Goal: Task Accomplishment & Management: Use online tool/utility

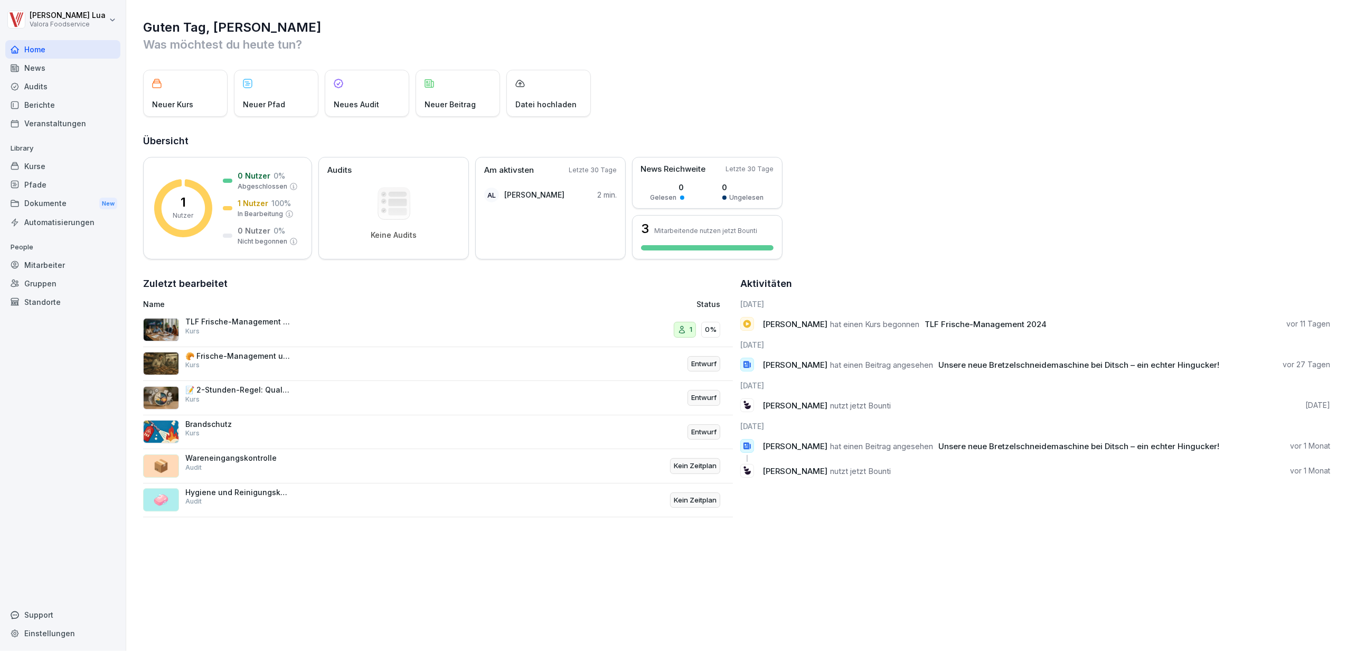
click at [41, 165] on div "Kurse" at bounding box center [62, 166] width 115 height 18
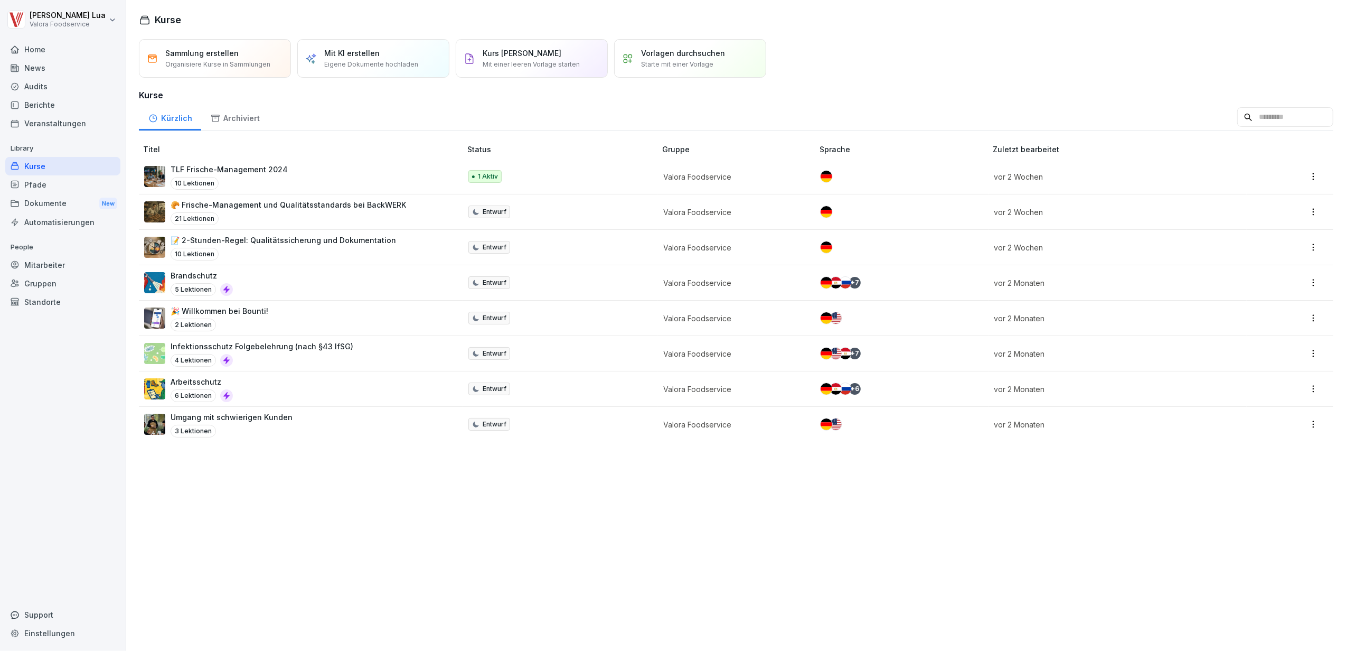
click at [727, 49] on div "Vorlagen durchsuchen Starte mit einer Vorlage" at bounding box center [690, 58] width 152 height 39
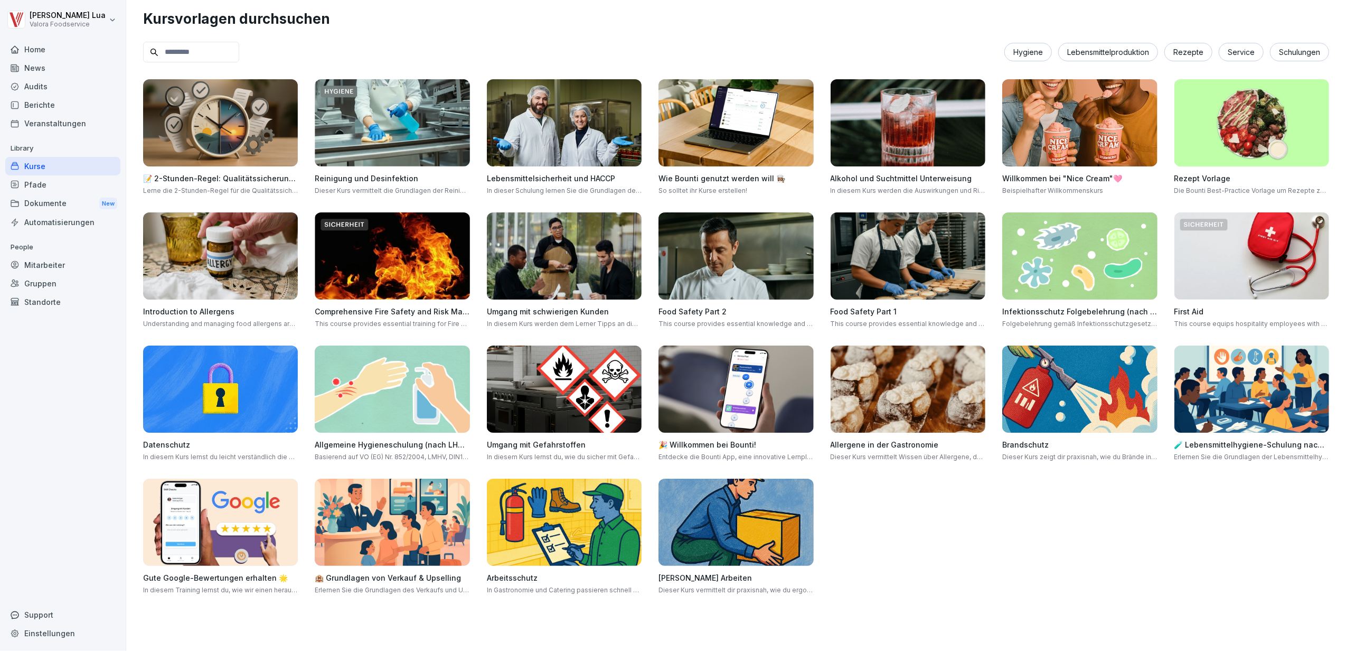
click at [388, 129] on img at bounding box center [392, 122] width 155 height 87
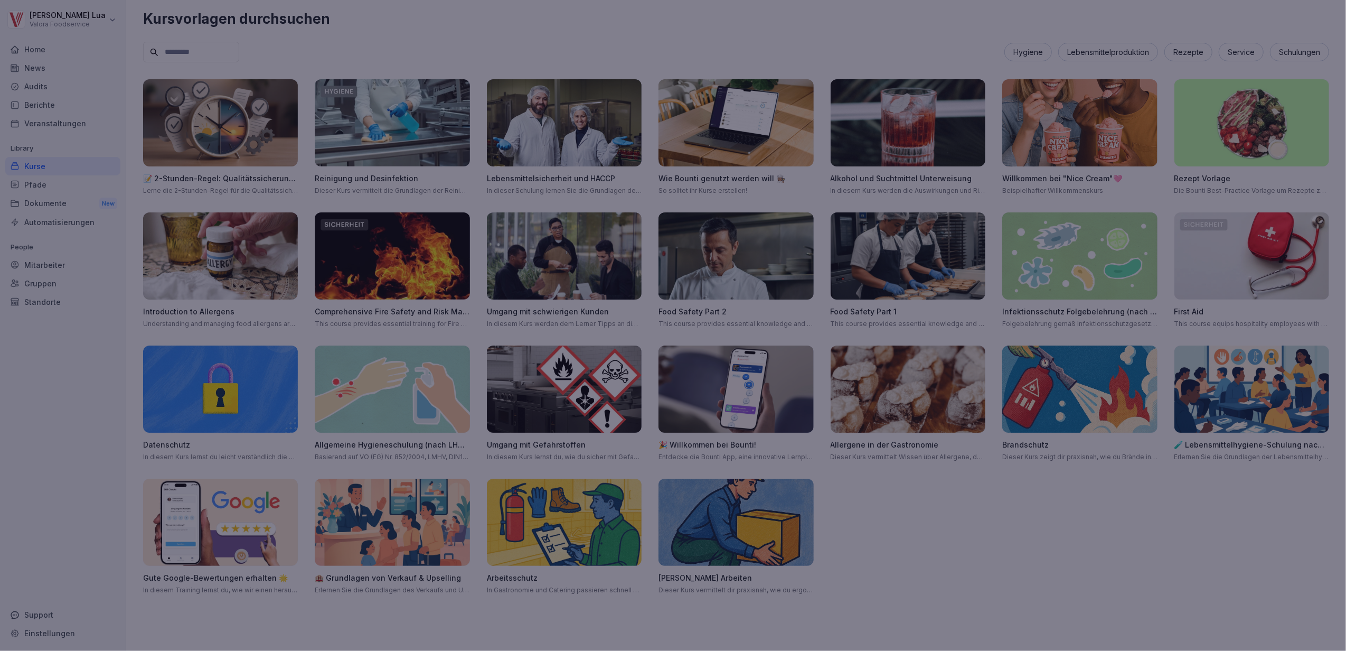
click at [799, 28] on div at bounding box center [673, 325] width 1346 height 651
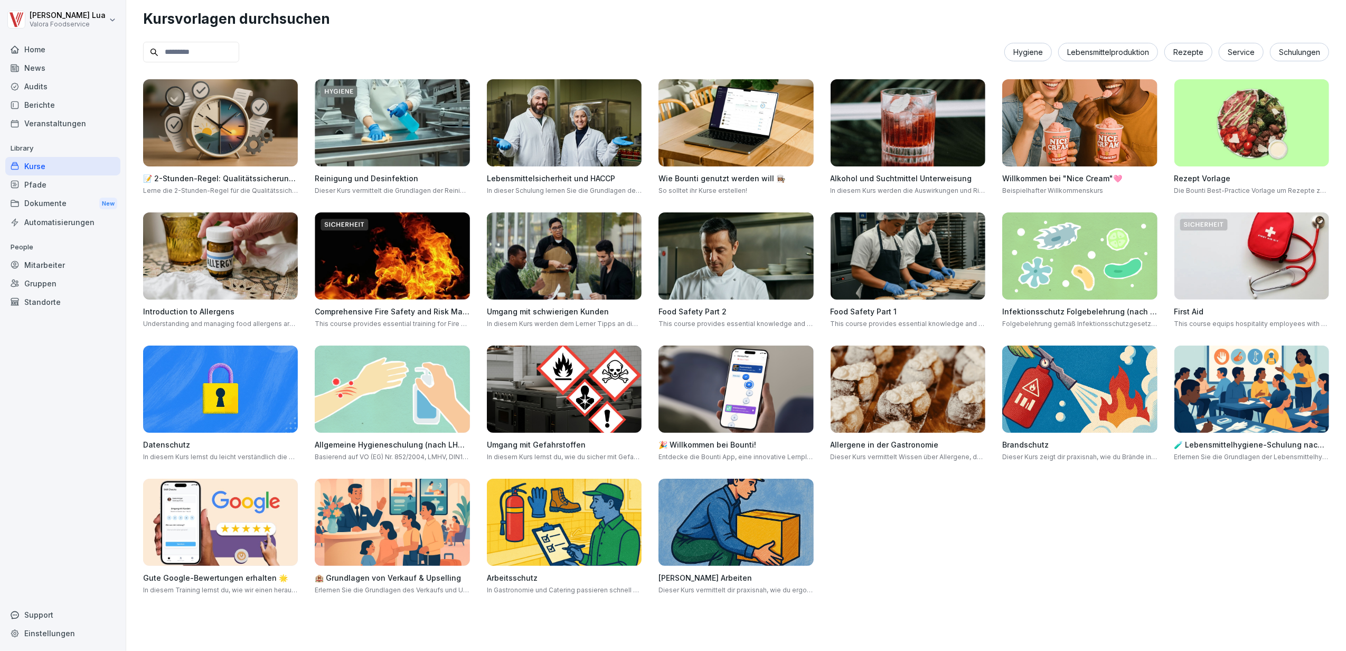
click at [1021, 55] on div "Hygiene" at bounding box center [1028, 52] width 48 height 18
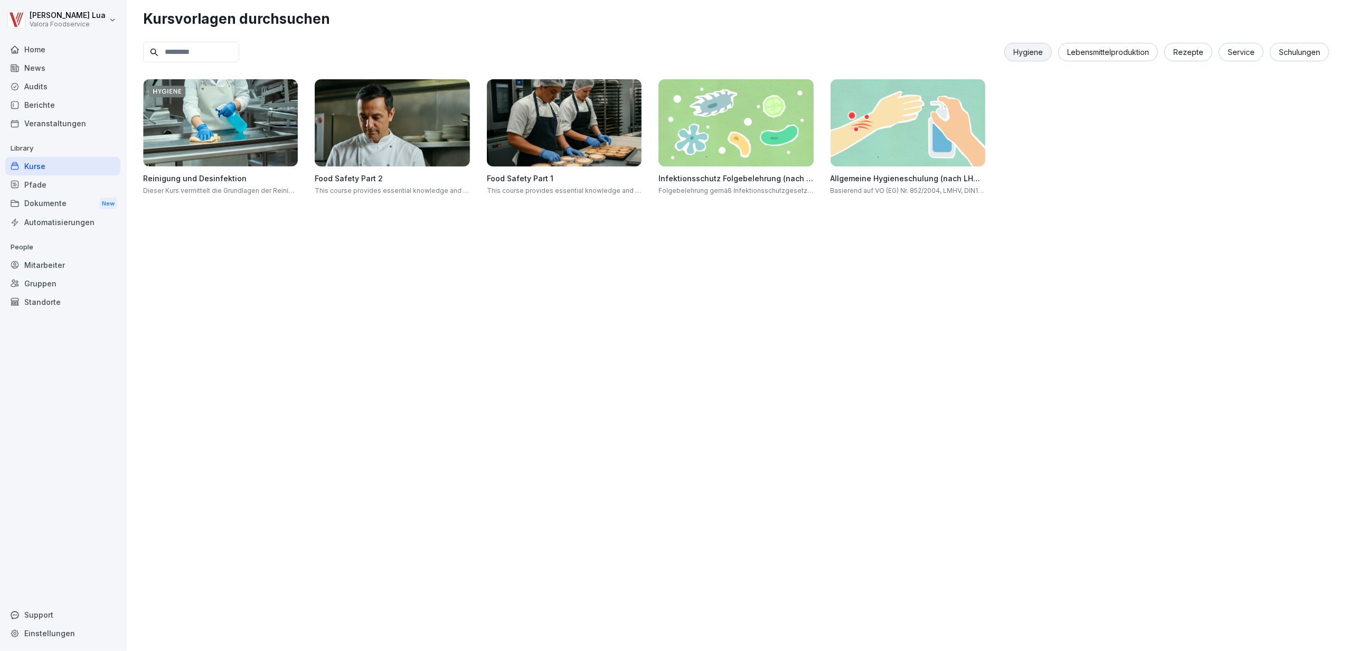
click at [885, 137] on img at bounding box center [908, 122] width 155 height 87
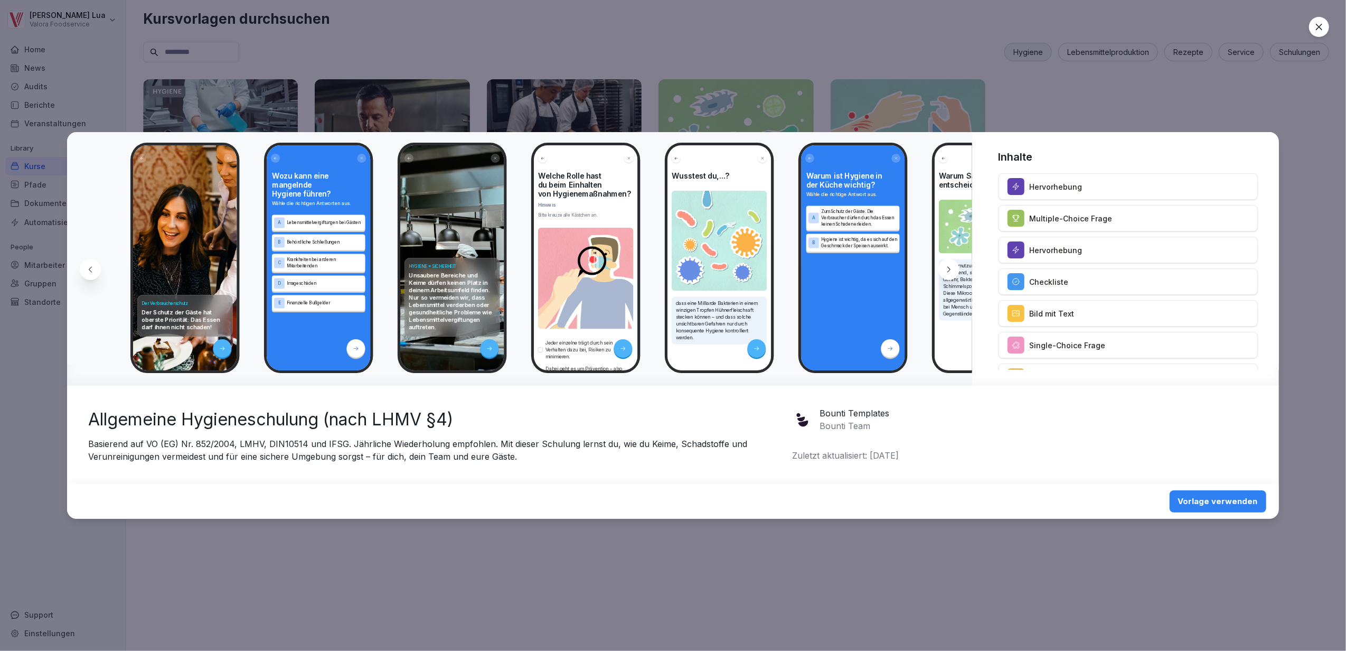
click at [1226, 495] on div "Vorlage verwenden" at bounding box center [1218, 501] width 80 height 12
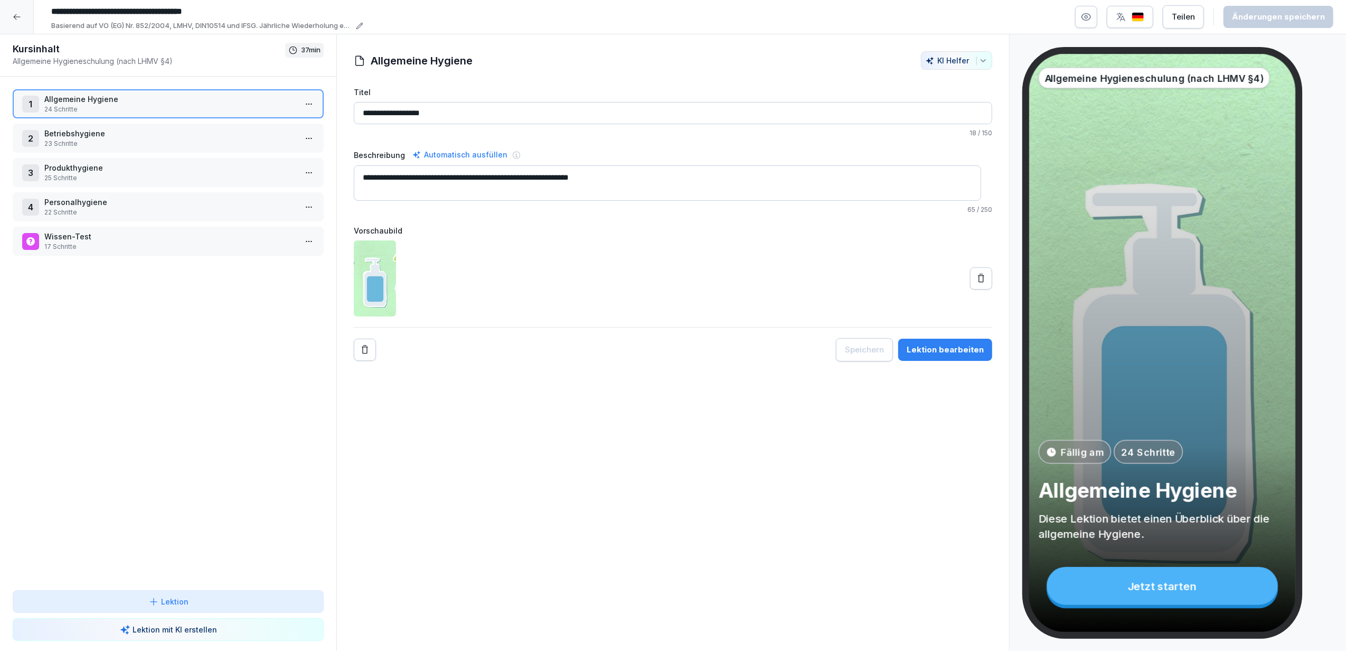
click at [938, 354] on div "Lektion bearbeiten" at bounding box center [945, 350] width 77 height 12
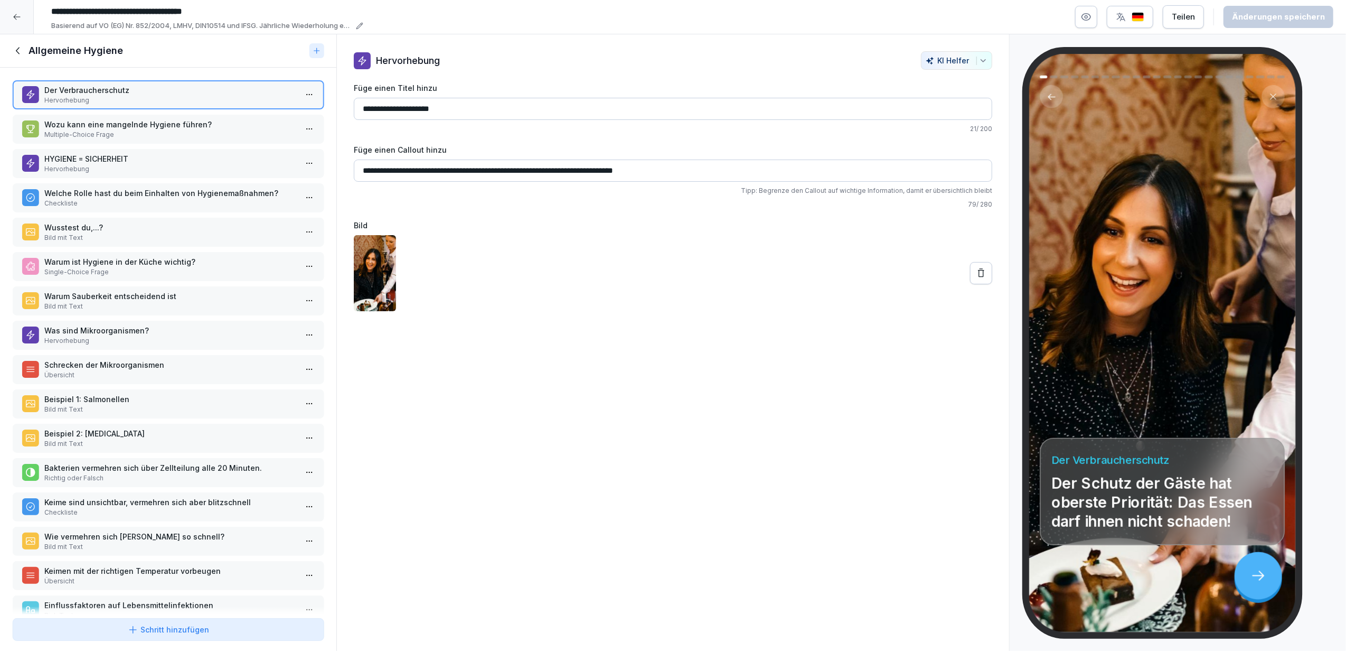
click at [928, 60] on div "KI Helfer" at bounding box center [957, 60] width 62 height 9
drag, startPoint x: 382, startPoint y: 286, endPoint x: 565, endPoint y: 224, distance: 192.7
click at [565, 224] on label "Bild" at bounding box center [673, 225] width 638 height 11
click at [215, 127] on p "Wozu kann eine mangelnde Hygiene führen?" at bounding box center [170, 124] width 252 height 11
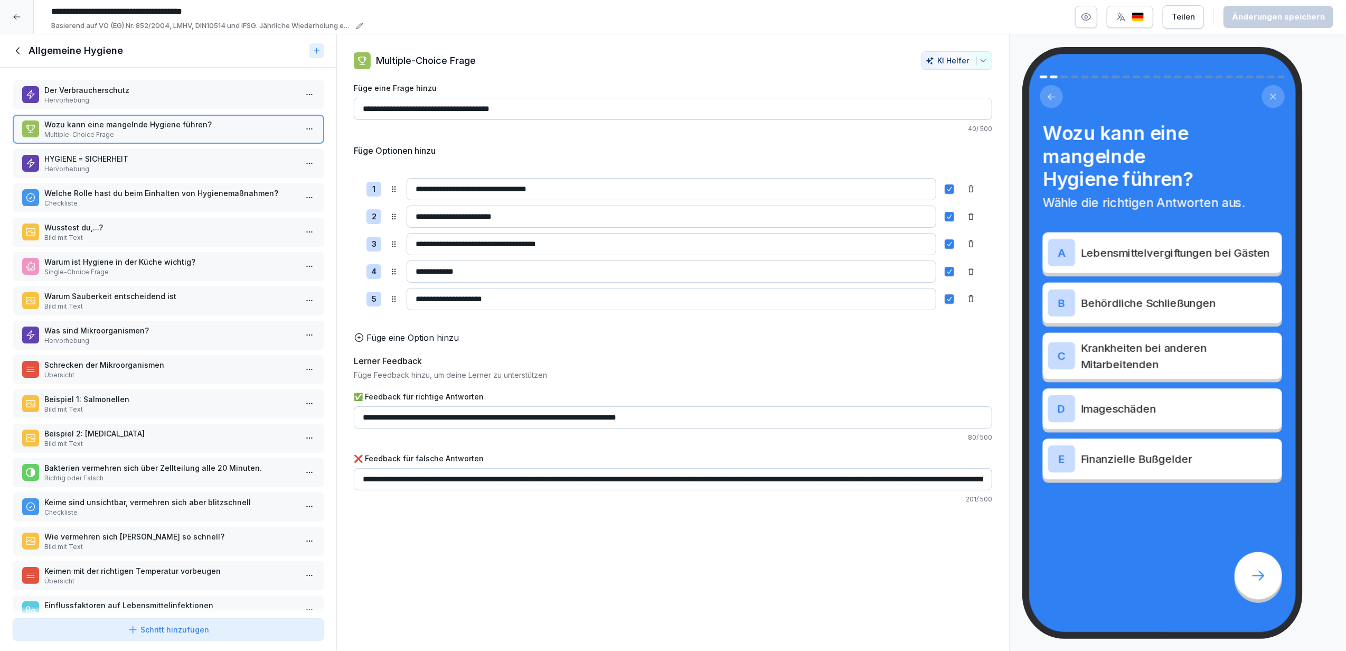
click at [209, 159] on p "HYGIENE = SICHERHEIT" at bounding box center [170, 158] width 252 height 11
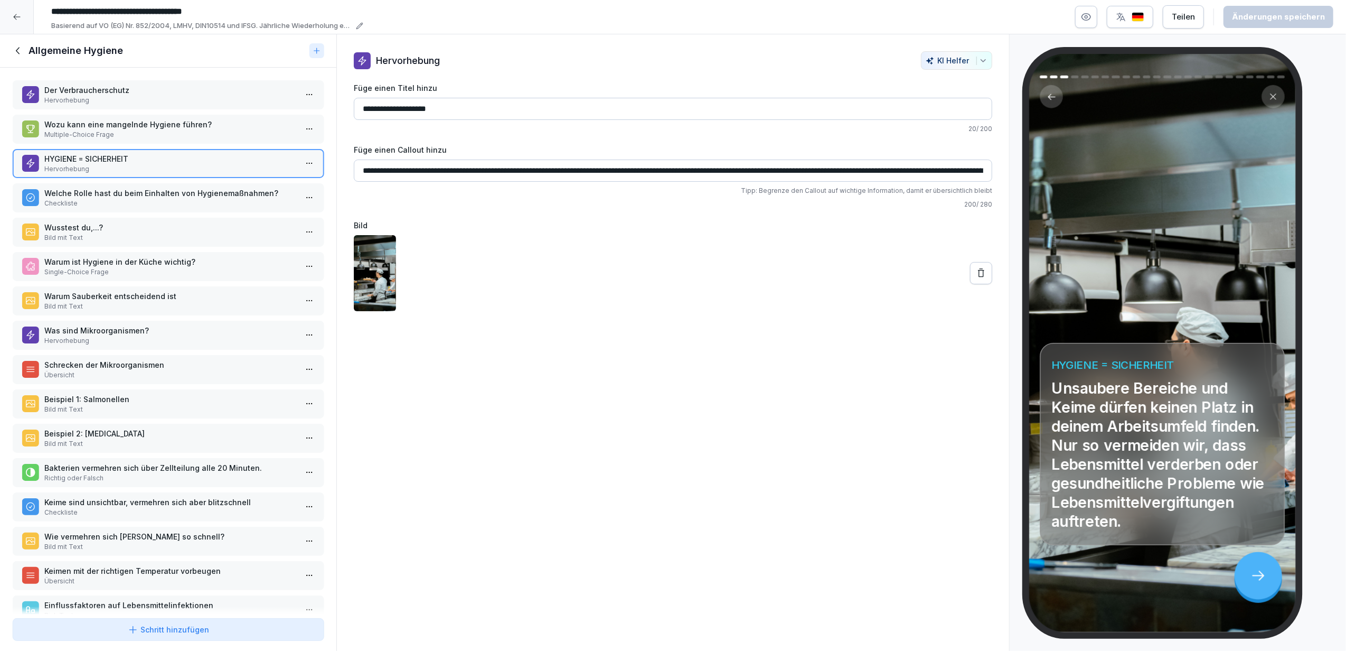
click at [102, 195] on p "Welche Rolle hast du beim Einhalten von Hygienemaßnahmen?" at bounding box center [170, 192] width 252 height 11
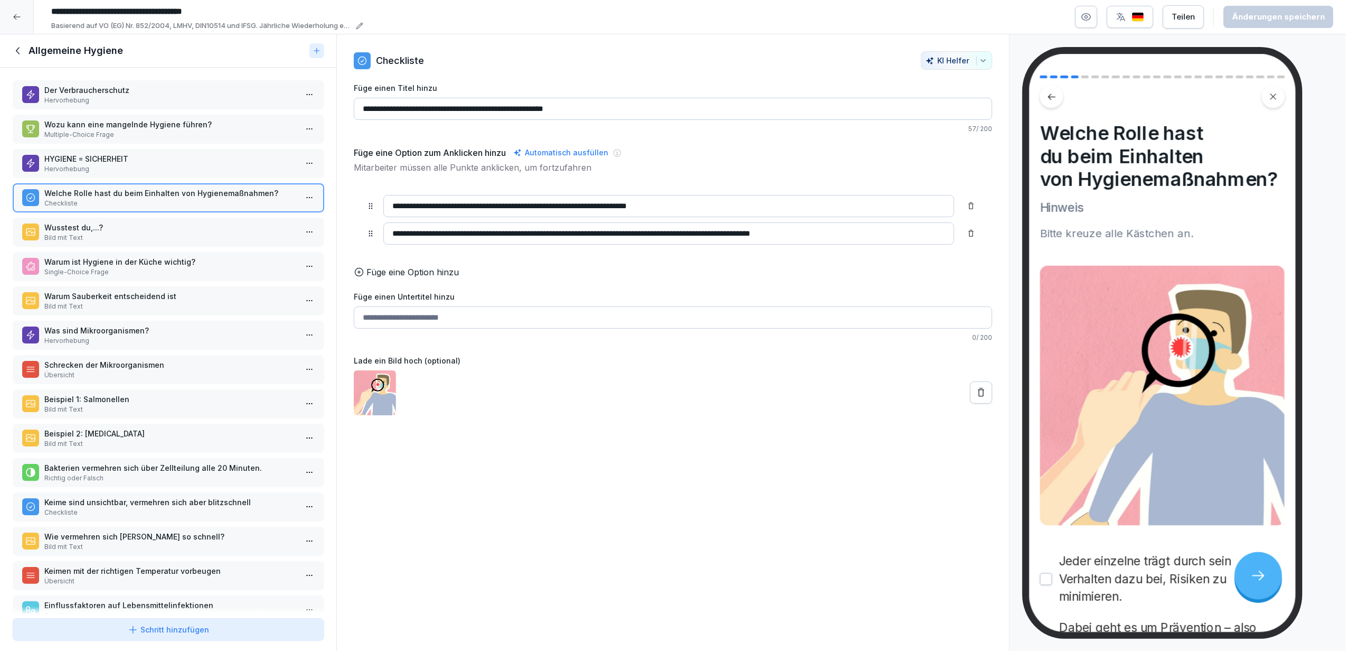
click at [107, 222] on p "Wusstest du,...?" at bounding box center [170, 227] width 252 height 11
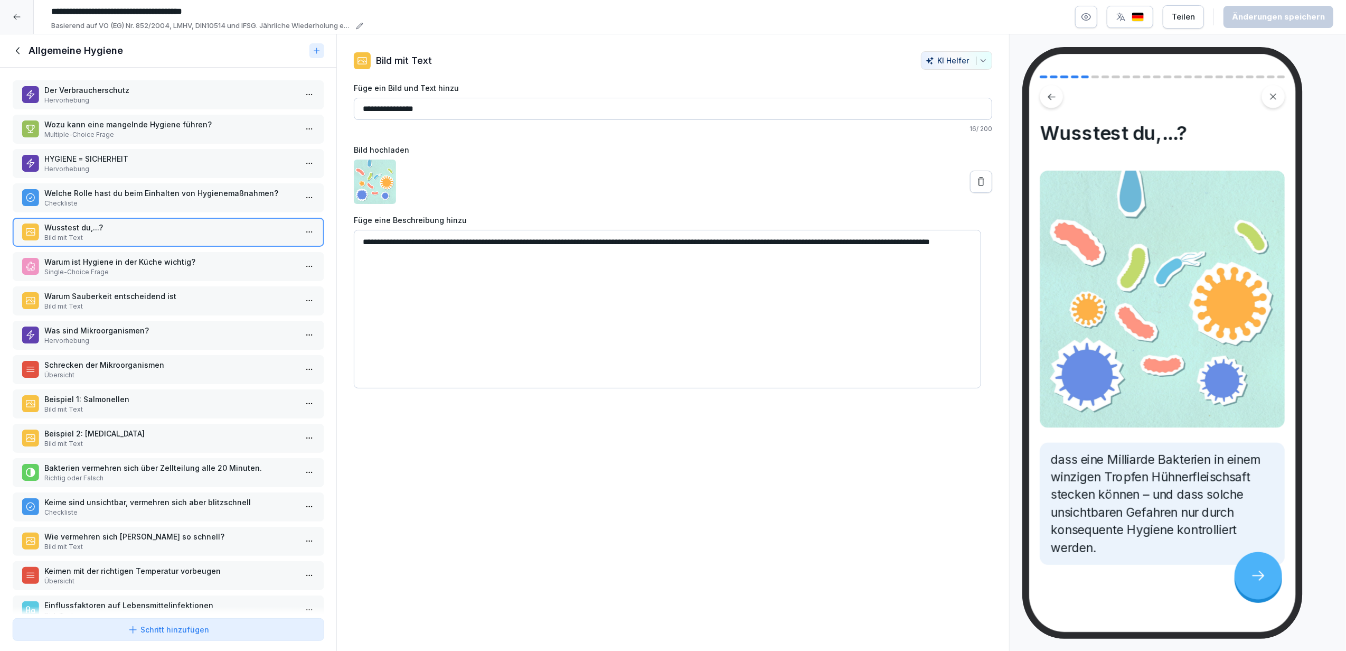
click at [114, 267] on p "Single-Choice Frage" at bounding box center [170, 272] width 252 height 10
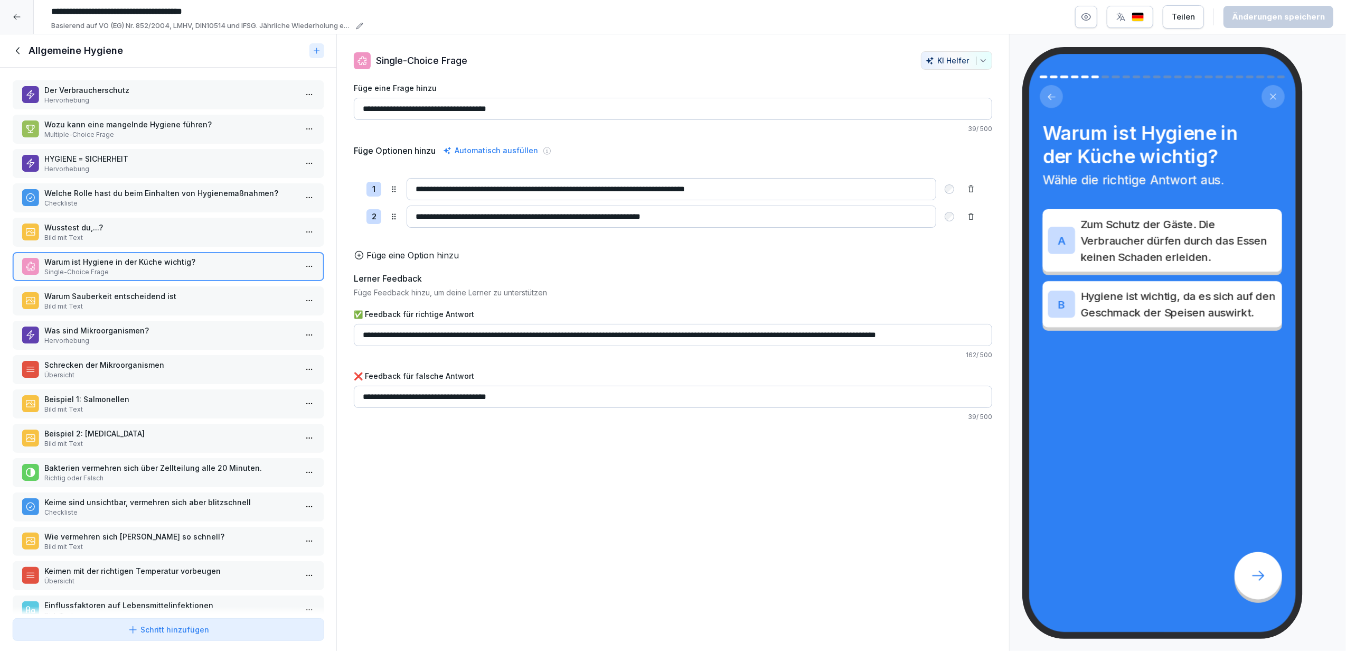
scroll to position [70, 0]
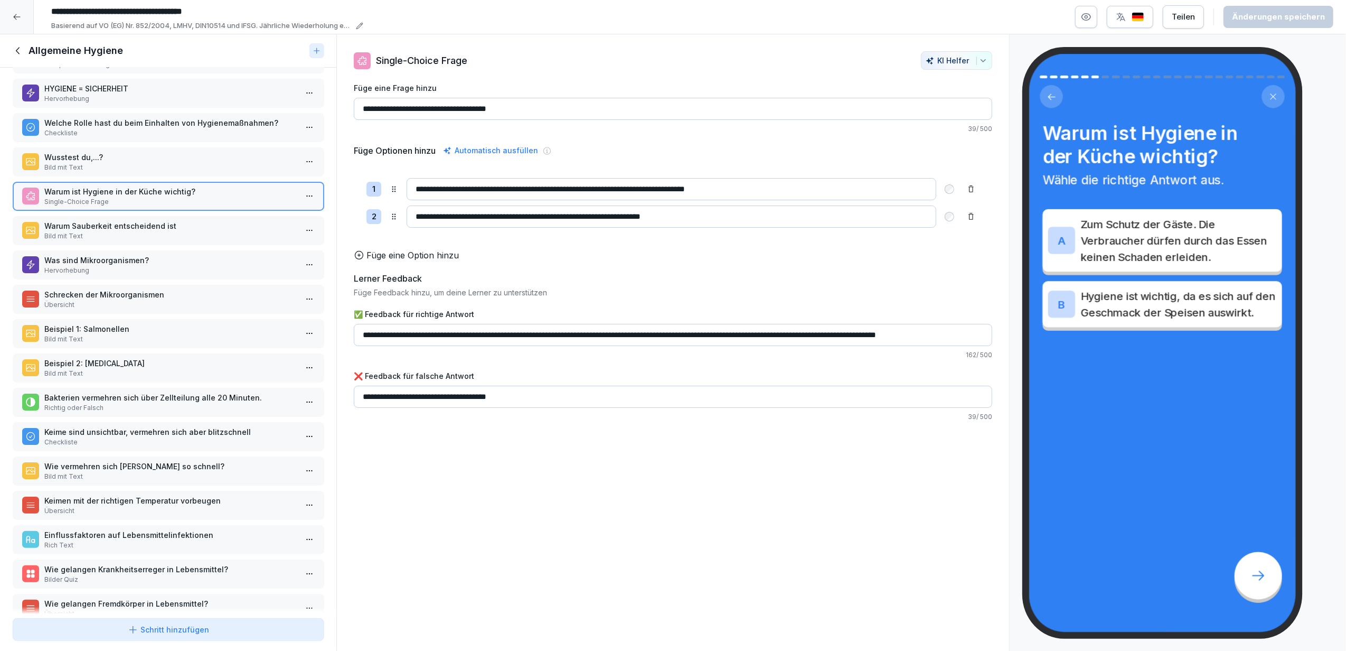
click at [110, 231] on p "Bild mit Text" at bounding box center [170, 236] width 252 height 10
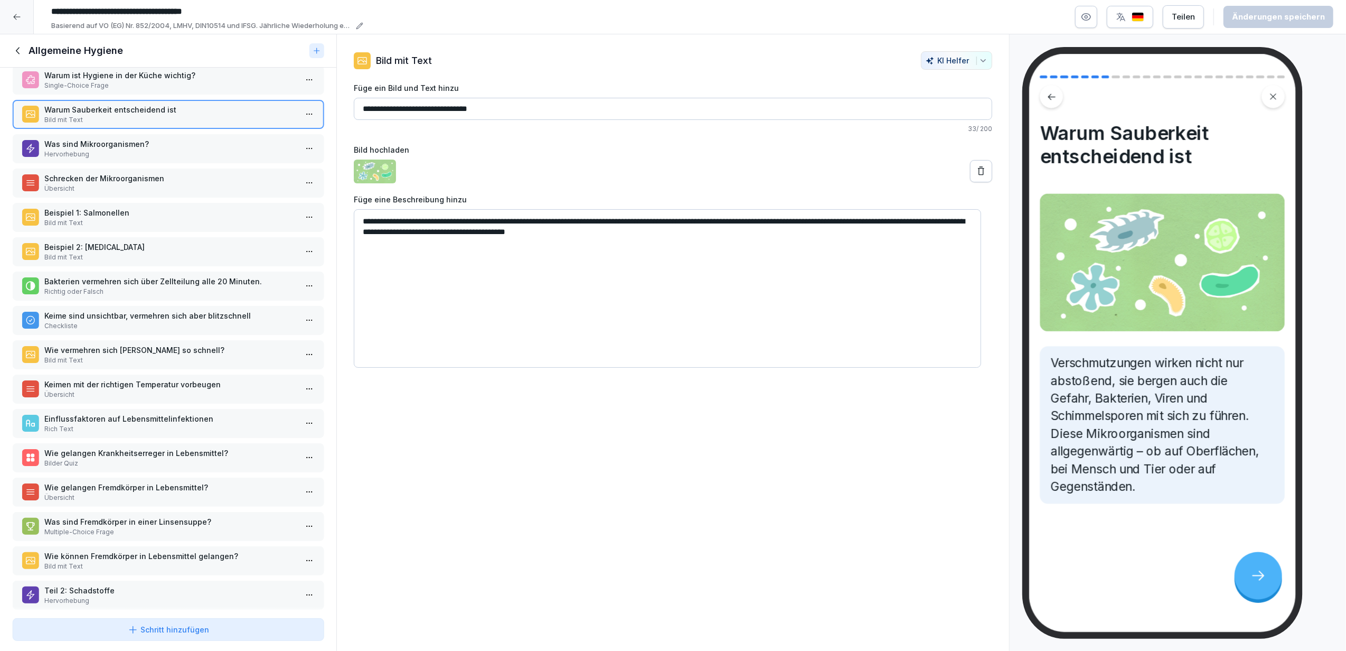
scroll to position [211, 0]
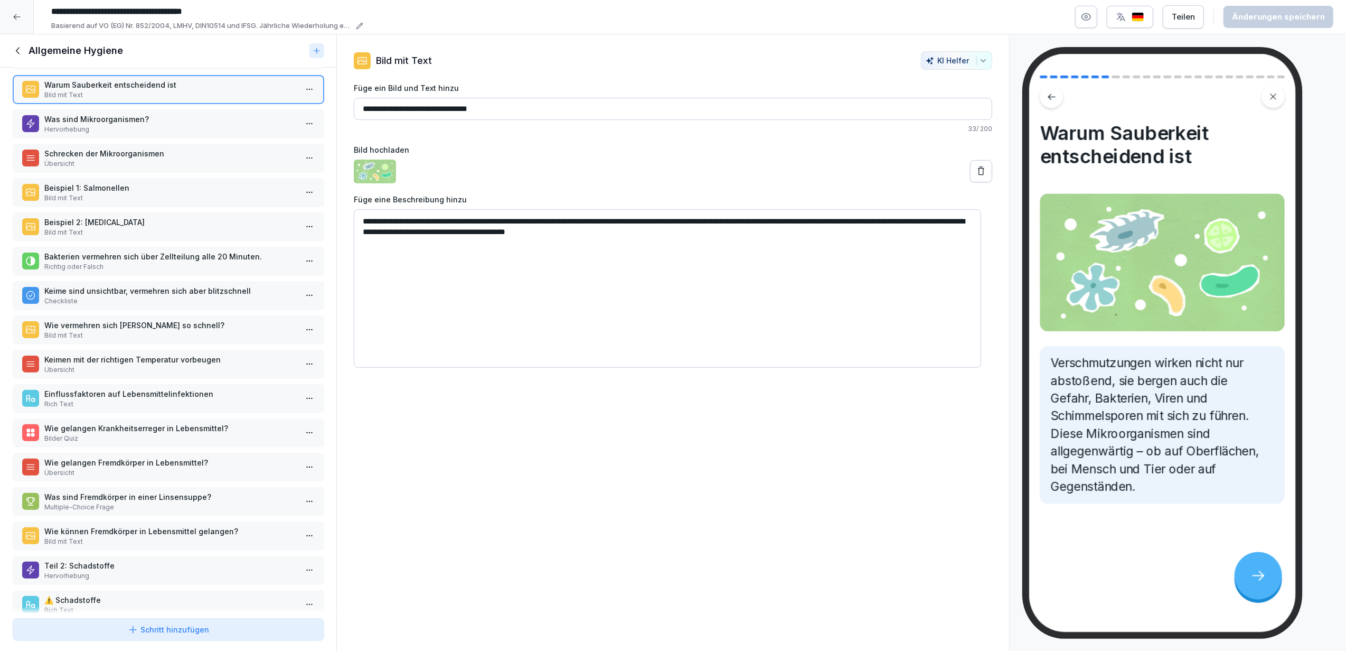
click at [161, 125] on p "Hervorhebung" at bounding box center [170, 130] width 252 height 10
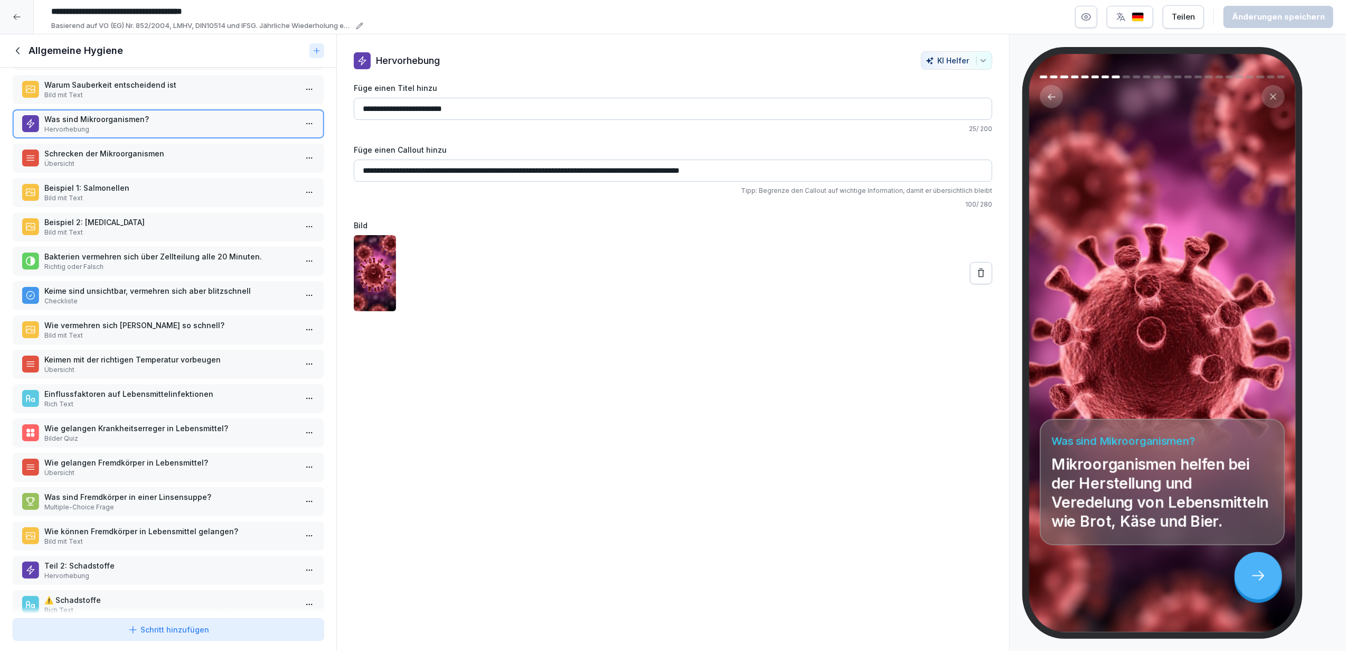
click at [175, 159] on p "Übersicht" at bounding box center [170, 164] width 252 height 10
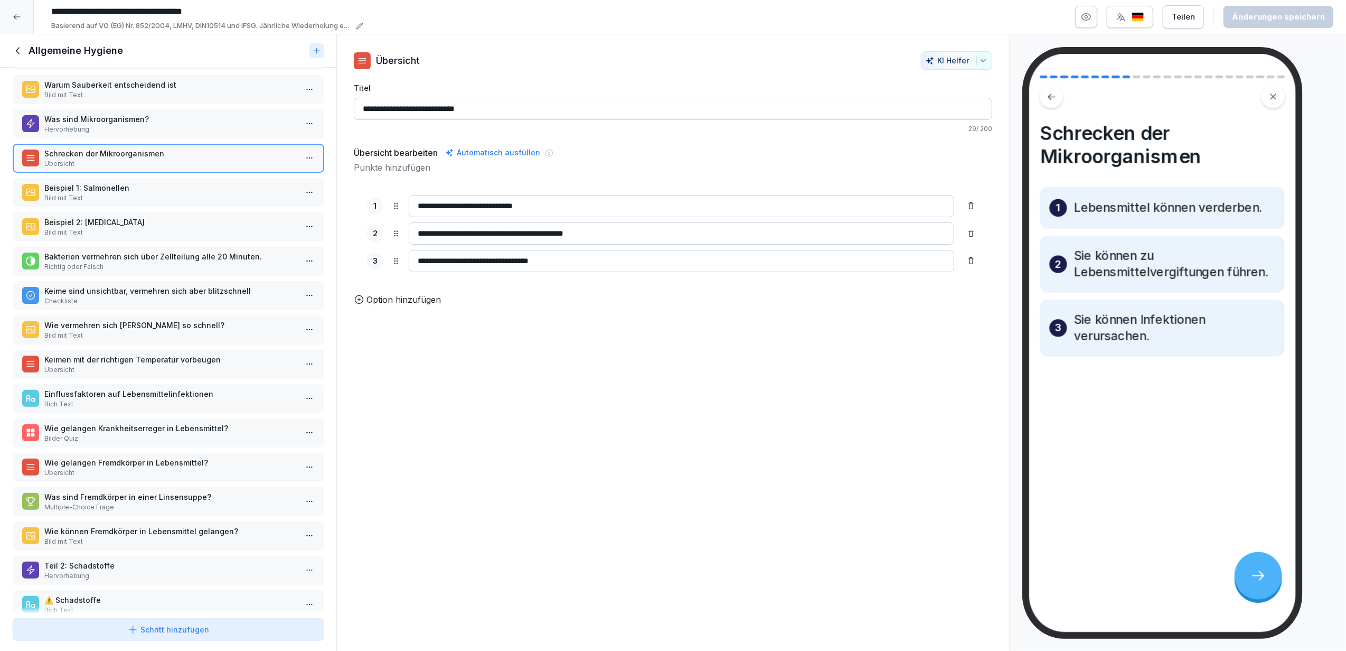
click at [157, 193] on p "Bild mit Text" at bounding box center [170, 198] width 252 height 10
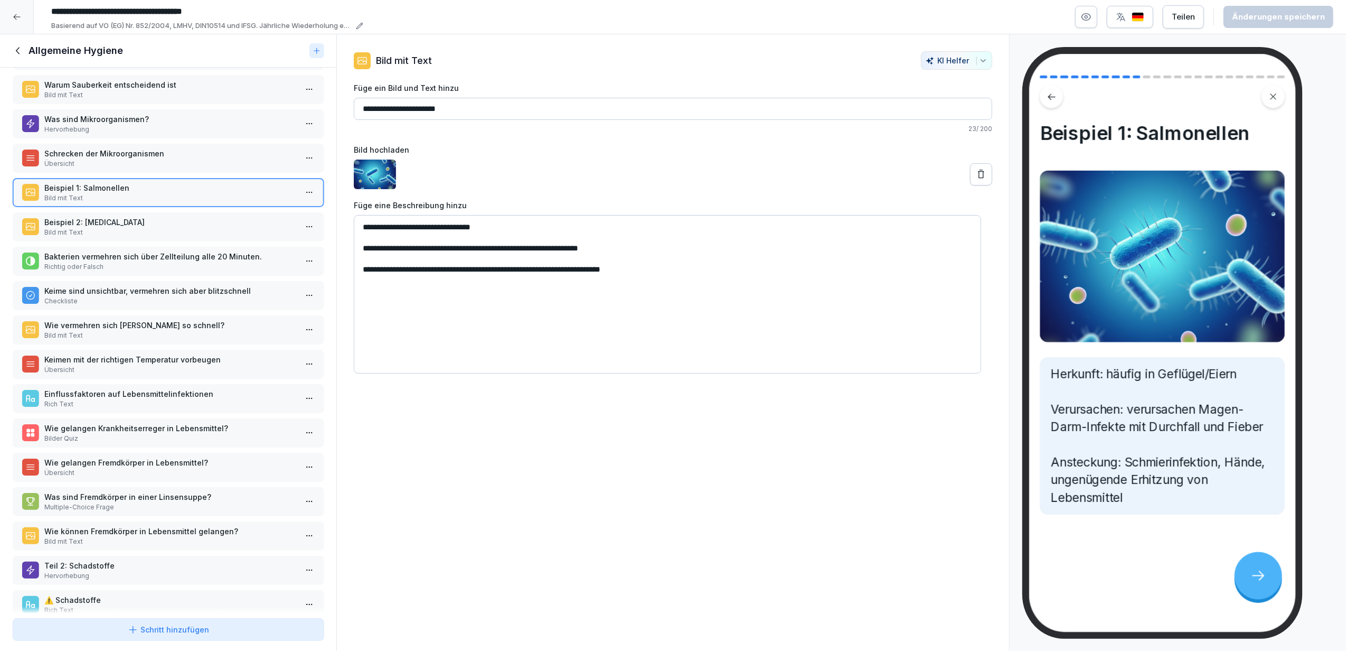
click at [157, 218] on p "Beispiel 2: [MEDICAL_DATA]" at bounding box center [170, 221] width 252 height 11
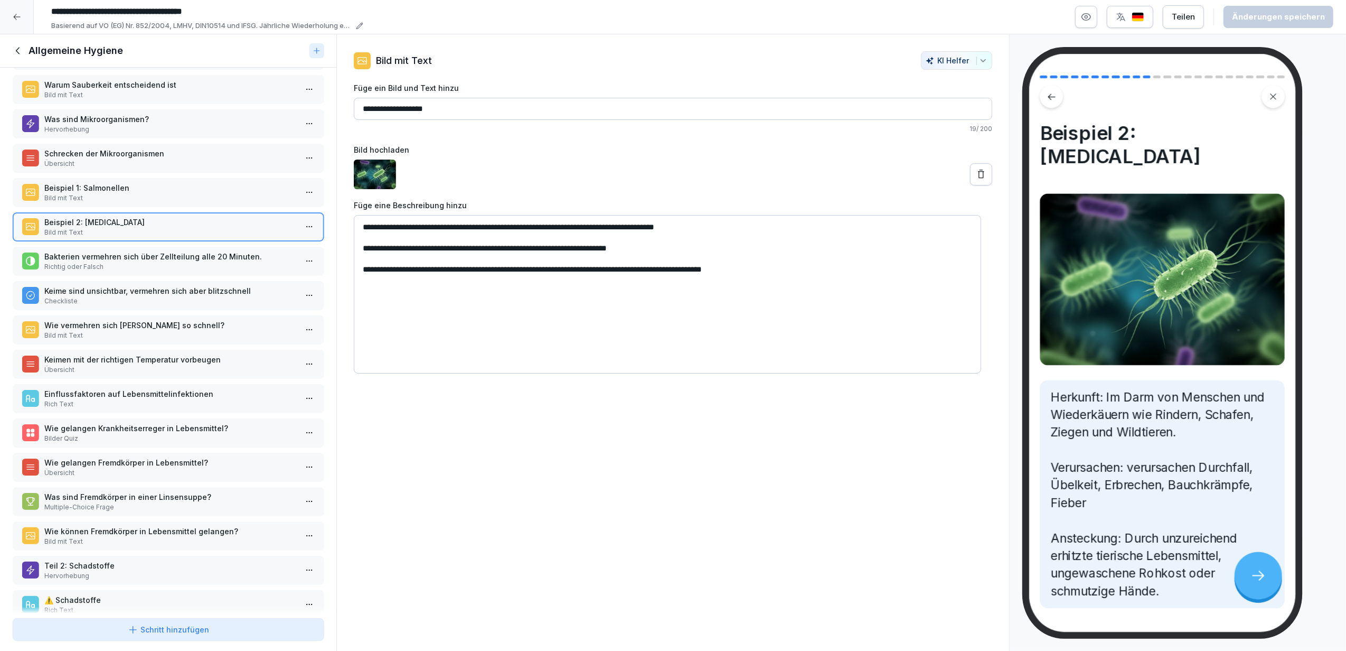
click at [157, 262] on p "Richtig oder Falsch" at bounding box center [170, 267] width 252 height 10
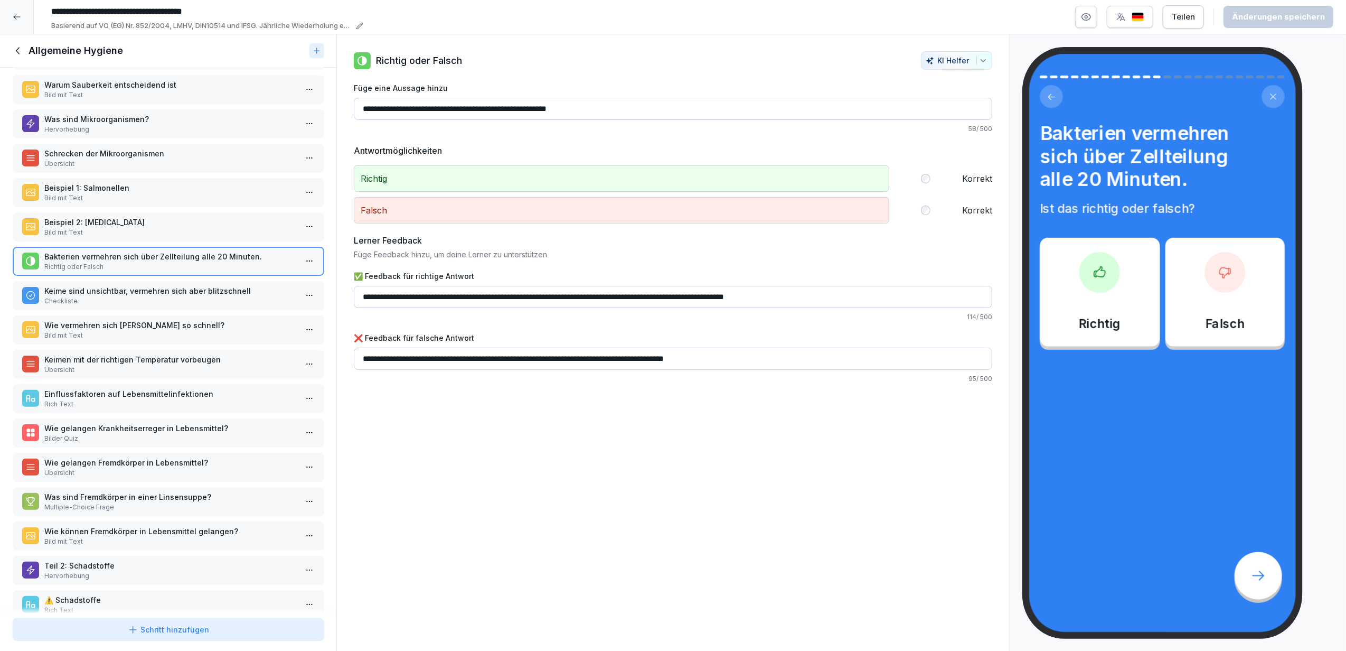
click at [124, 285] on p "Keime sind unsichtbar, vermehren sich aber blitzschnell" at bounding box center [170, 290] width 252 height 11
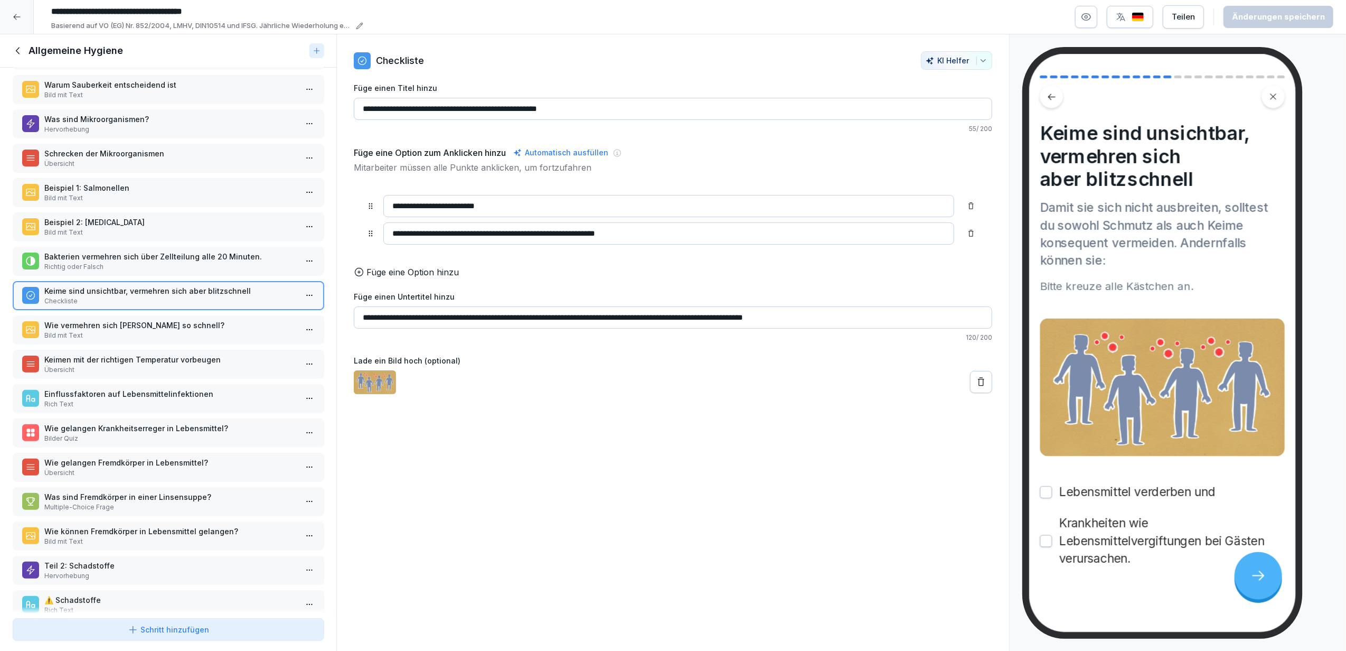
click at [105, 331] on p "Bild mit Text" at bounding box center [170, 336] width 252 height 10
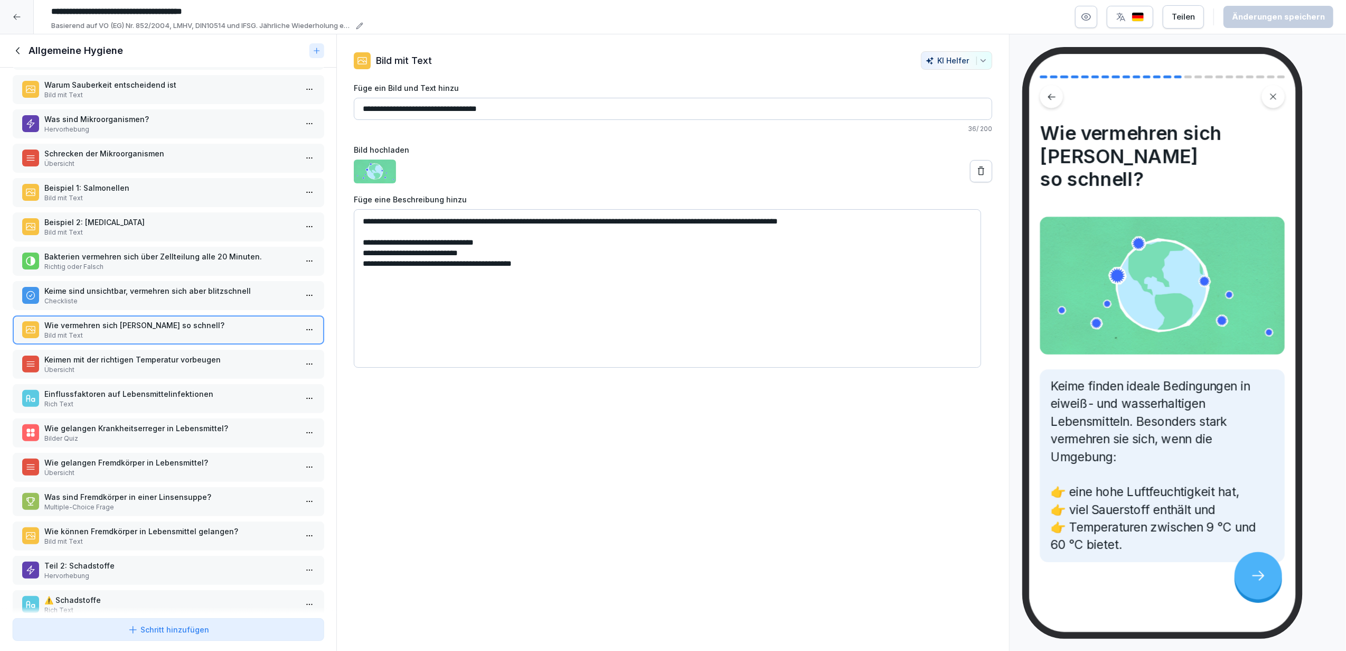
click at [97, 354] on p "Keimen mit der richtigen Temperatur vorbeugen" at bounding box center [170, 359] width 252 height 11
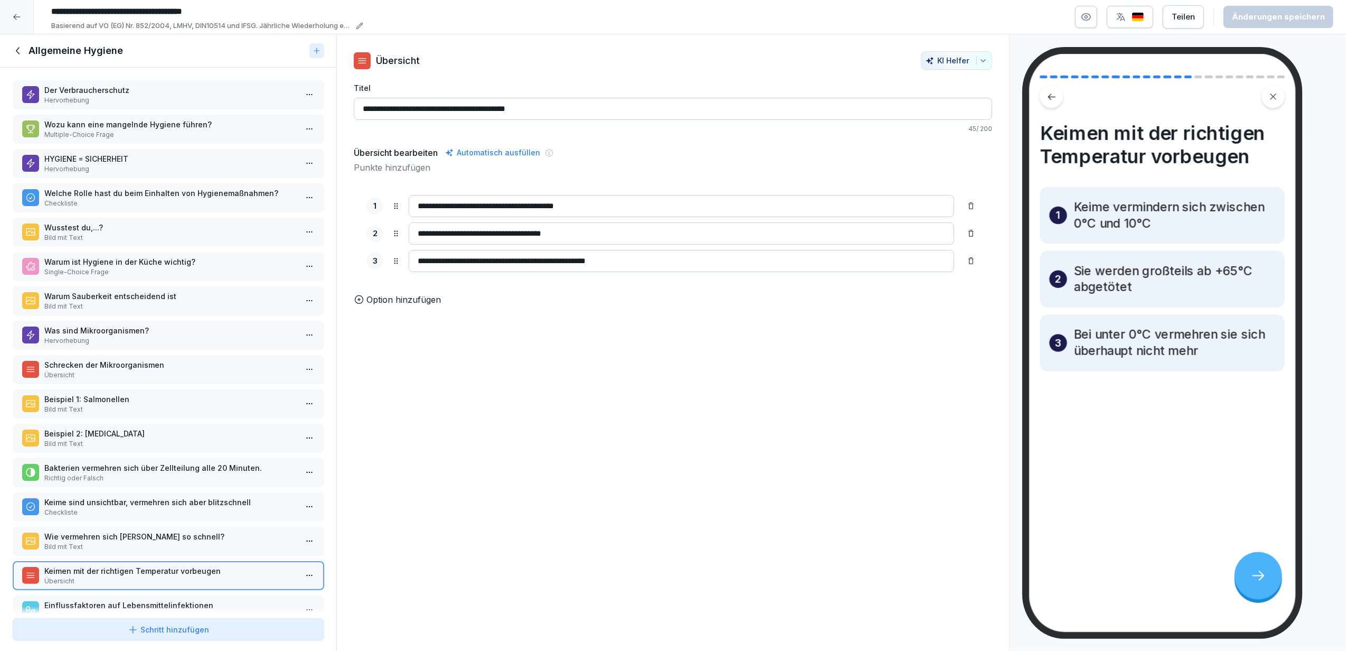
click at [150, 97] on p "Hervorhebung" at bounding box center [170, 101] width 252 height 10
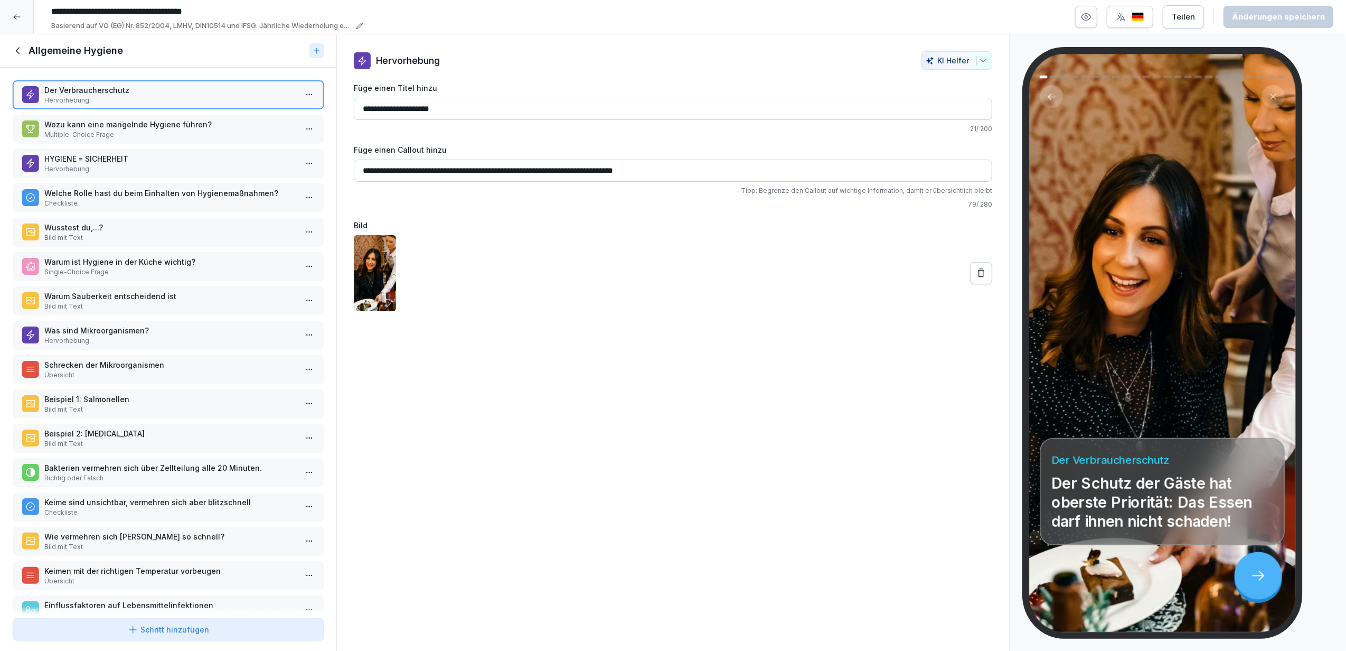
click at [369, 258] on img at bounding box center [375, 273] width 42 height 76
click at [976, 271] on icon at bounding box center [981, 273] width 11 height 11
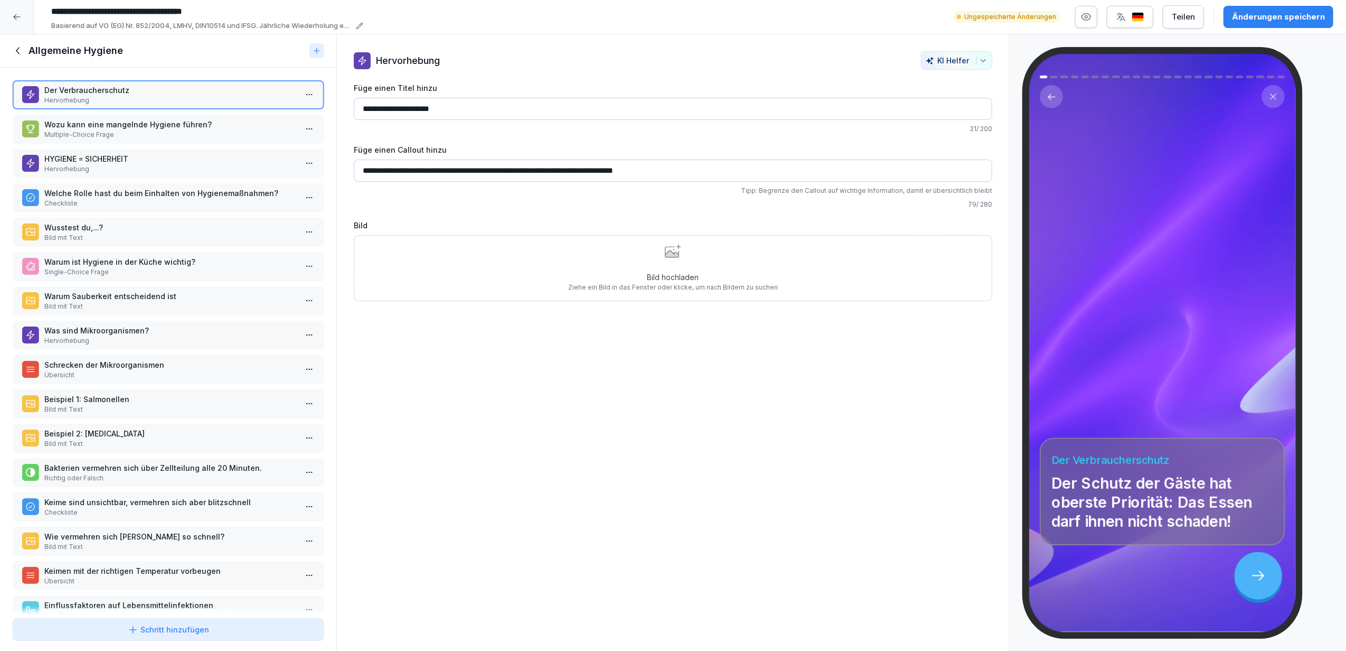
click at [682, 288] on p "Ziehe ein Bild in das Fenster oder klicke, um nach Bildern zu suchen" at bounding box center [673, 287] width 210 height 10
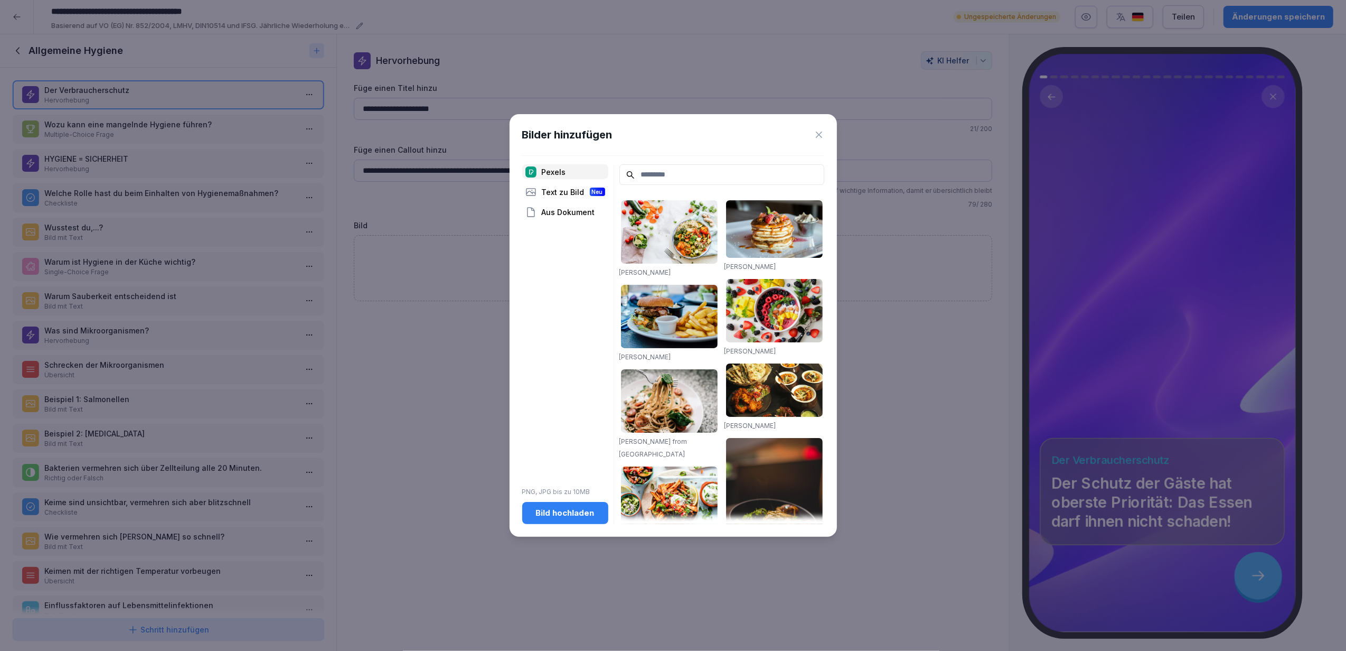
click at [570, 213] on div "Aus Dokument" at bounding box center [565, 211] width 86 height 15
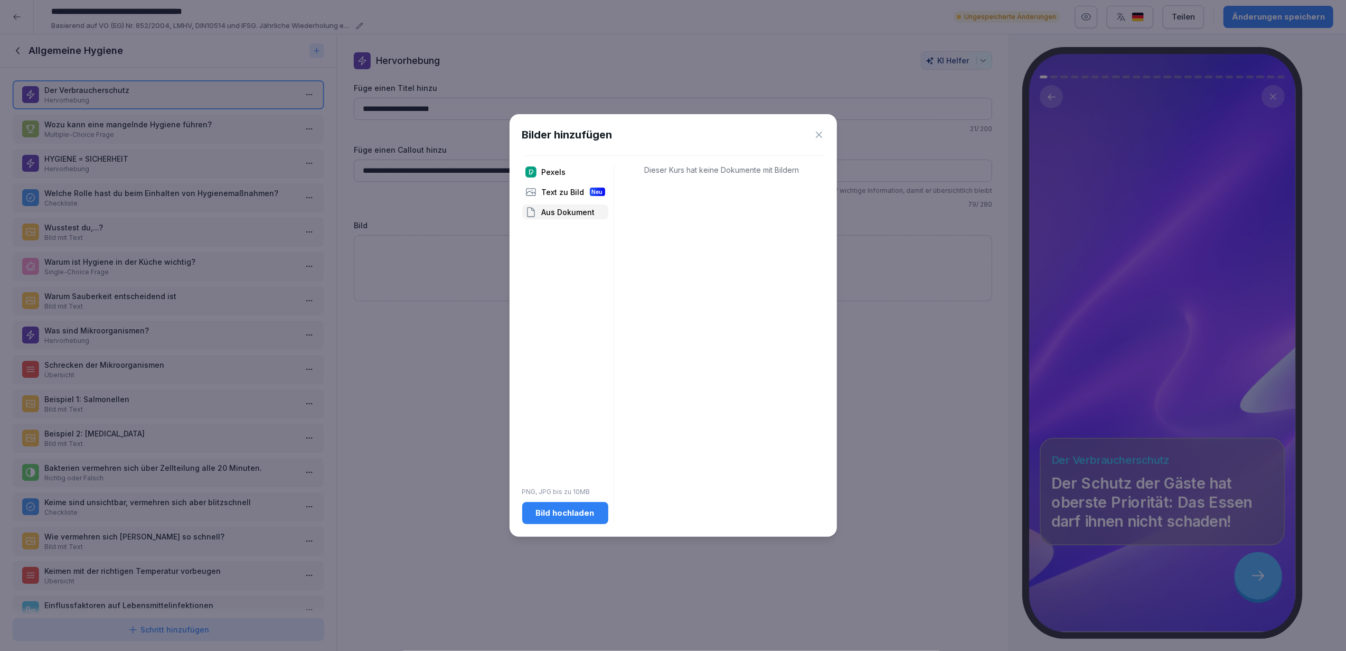
click at [567, 189] on div "Text zu Bild Neu" at bounding box center [565, 191] width 86 height 15
click at [706, 197] on textarea at bounding box center [721, 200] width 205 height 35
type textarea "**********"
click at [787, 227] on button "Generieren" at bounding box center [785, 235] width 77 height 22
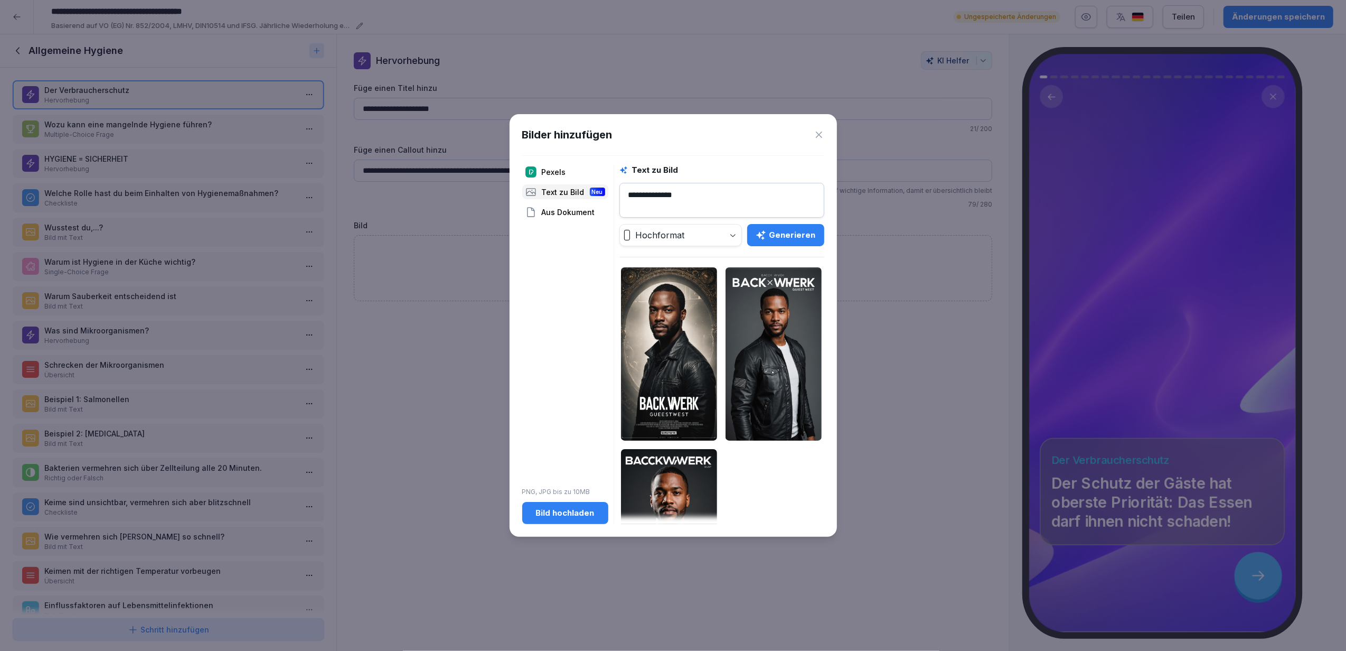
drag, startPoint x: 694, startPoint y: 193, endPoint x: 560, endPoint y: 191, distance: 134.1
click at [560, 191] on div "**********" at bounding box center [673, 344] width 302 height 360
click at [556, 503] on button "Bild hochladen" at bounding box center [565, 513] width 86 height 22
click at [550, 515] on div "Bild hochladen" at bounding box center [565, 513] width 69 height 12
click at [819, 131] on icon at bounding box center [819, 134] width 11 height 11
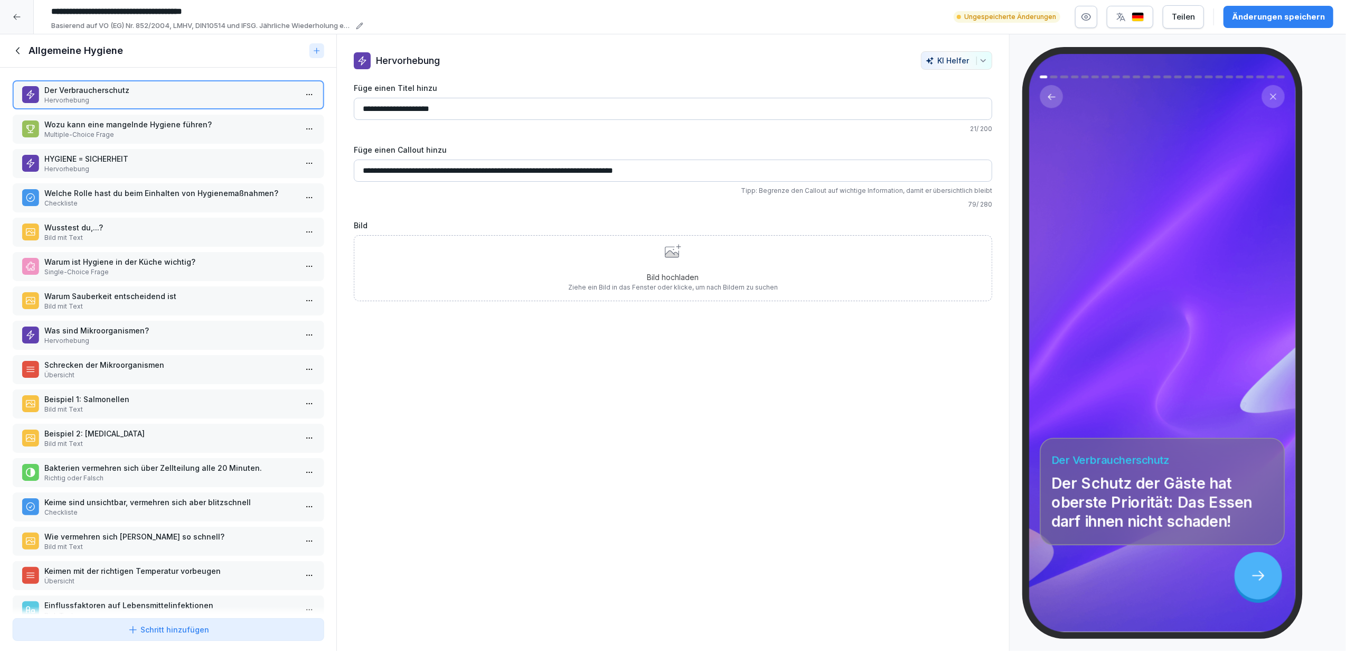
click at [666, 253] on icon at bounding box center [673, 251] width 16 height 14
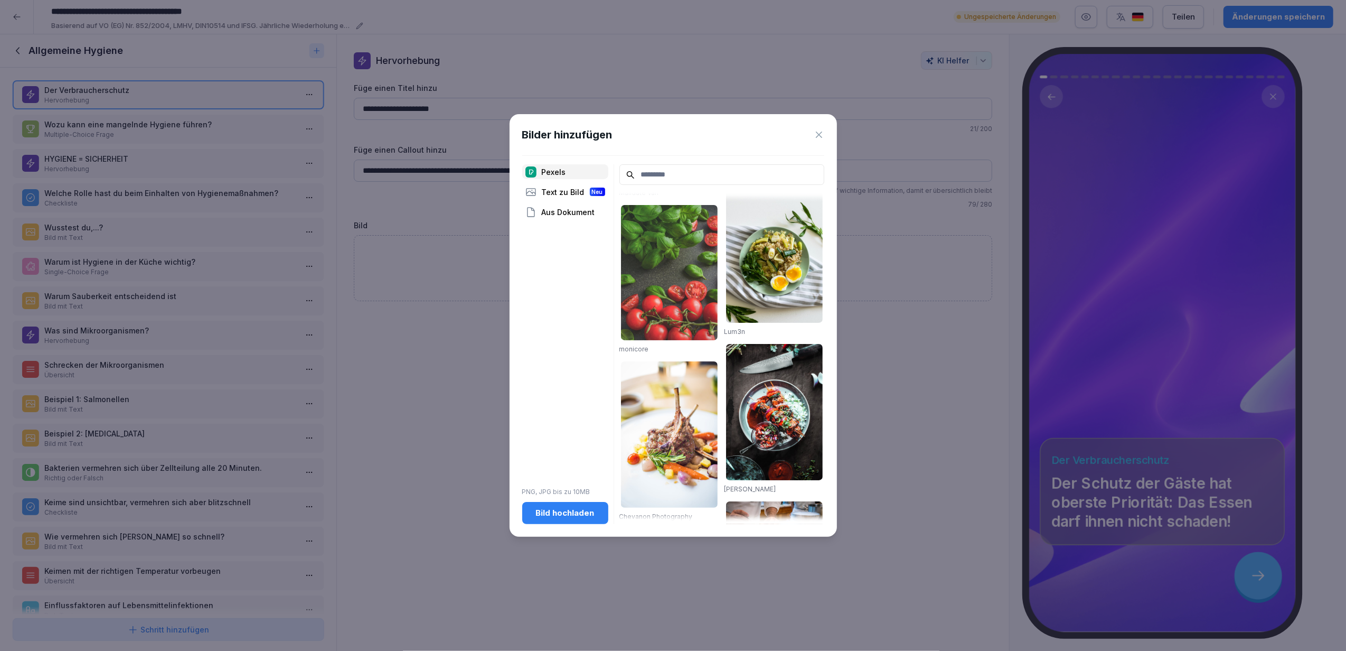
scroll to position [1229, 0]
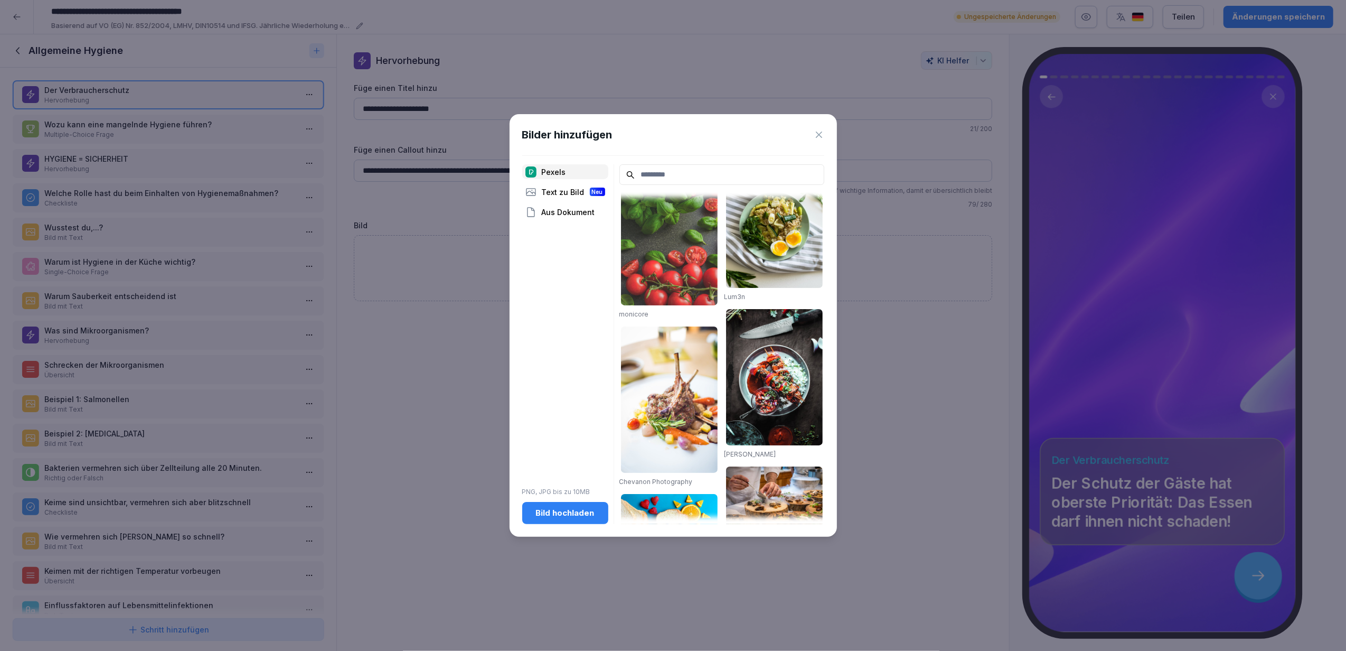
click at [568, 509] on div "Bild hochladen" at bounding box center [565, 513] width 69 height 12
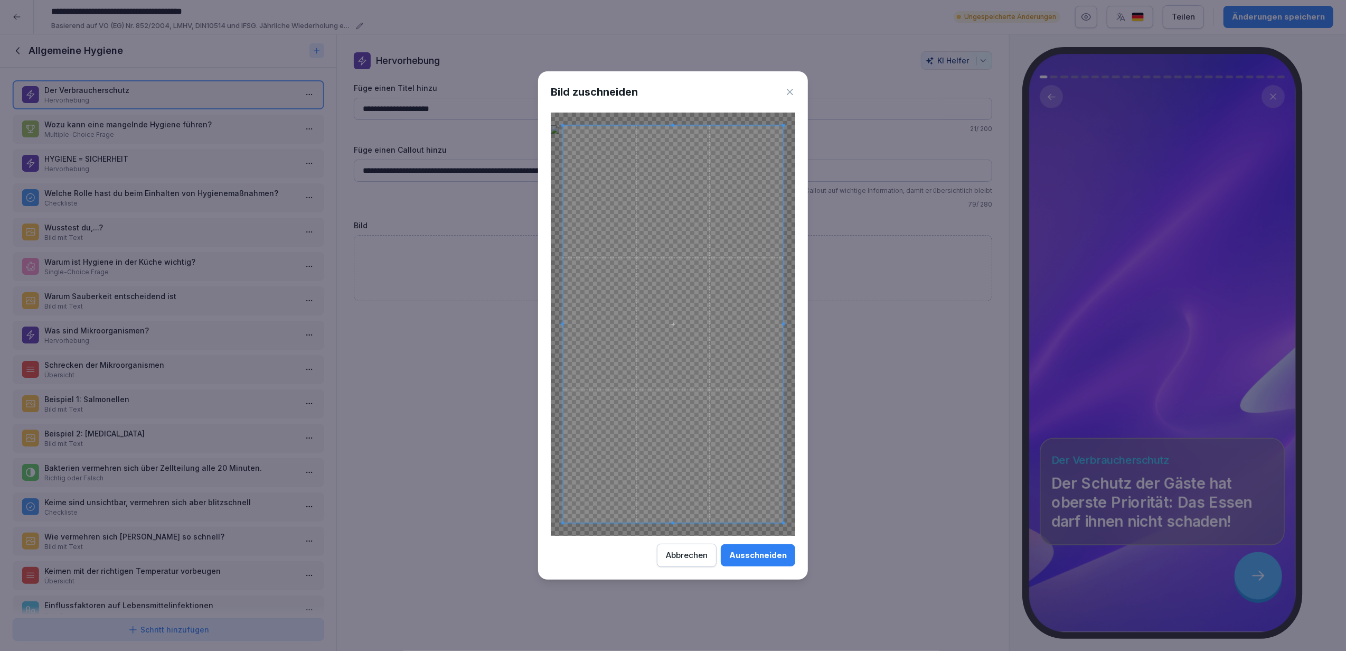
click at [757, 560] on div "Ausschneiden" at bounding box center [758, 555] width 58 height 12
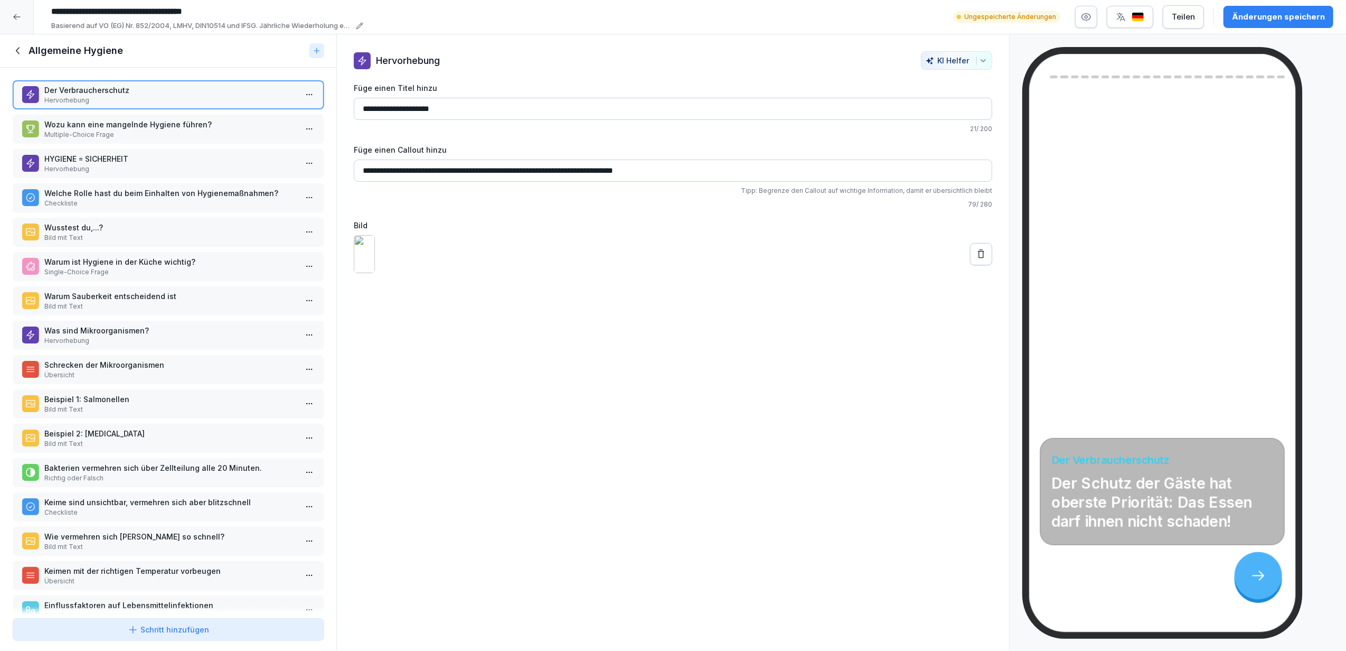
click at [106, 119] on p "Wozu kann eine mangelnde Hygiene führen?" at bounding box center [170, 124] width 252 height 11
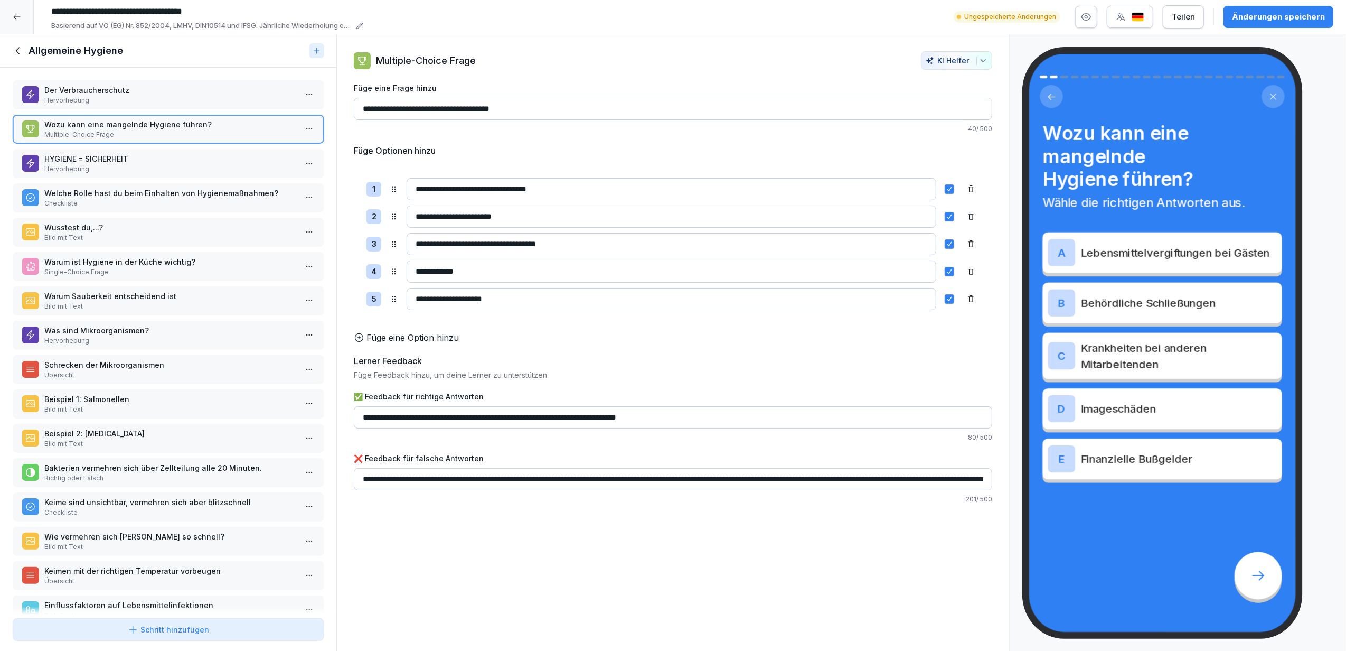
click at [100, 172] on p "Hervorhebung" at bounding box center [170, 169] width 252 height 10
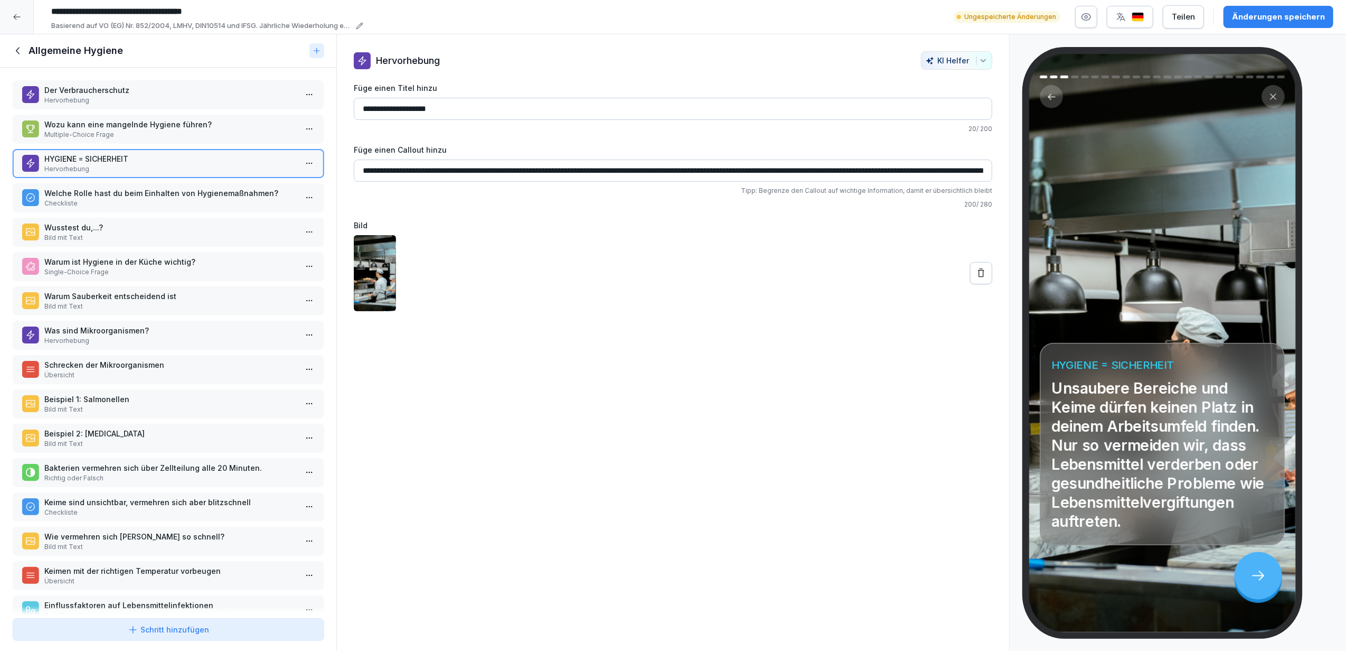
click at [363, 283] on img at bounding box center [375, 273] width 42 height 76
click at [373, 258] on img at bounding box center [375, 273] width 42 height 76
click at [976, 271] on button at bounding box center [981, 273] width 22 height 22
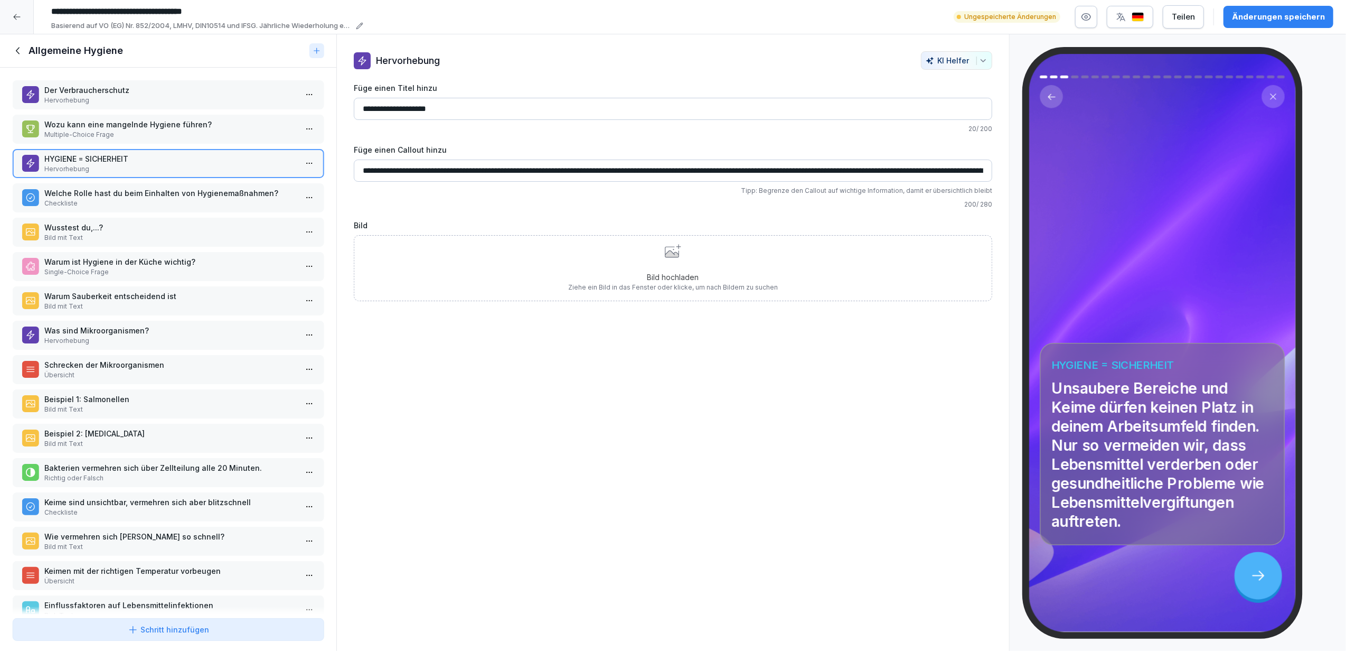
click at [667, 252] on icon at bounding box center [673, 251] width 16 height 14
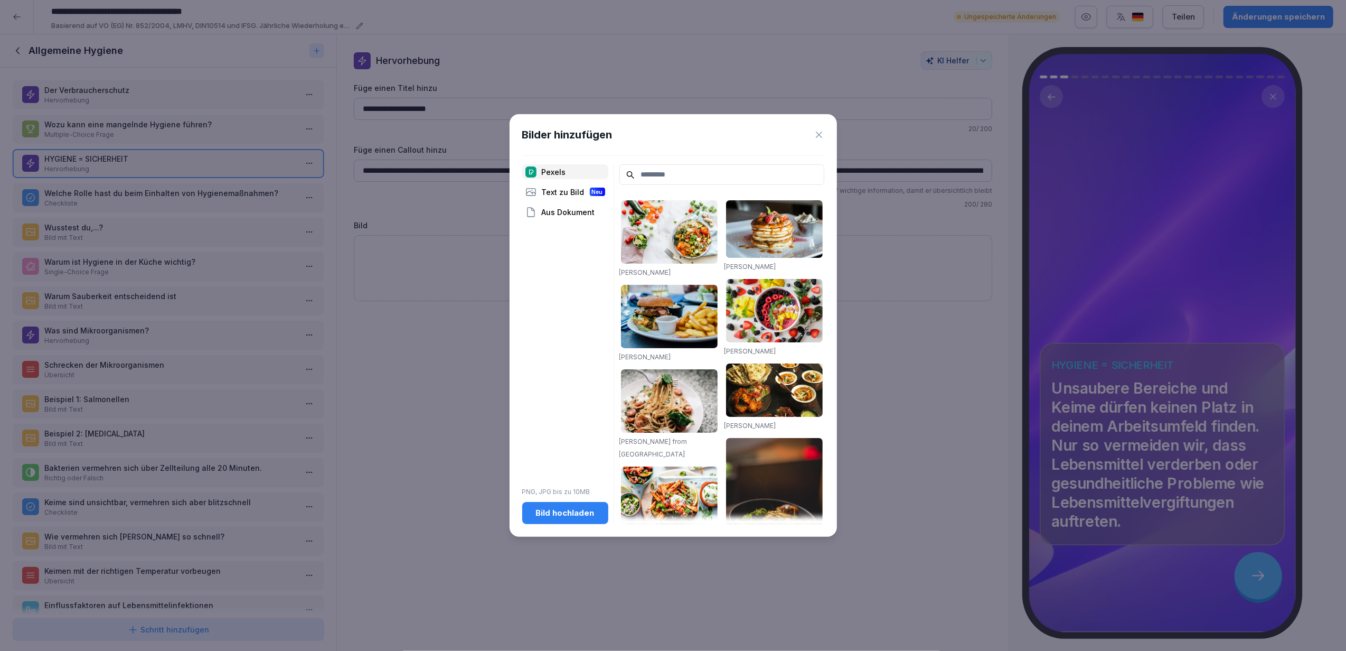
click at [560, 516] on div "Bild hochladen" at bounding box center [565, 513] width 69 height 12
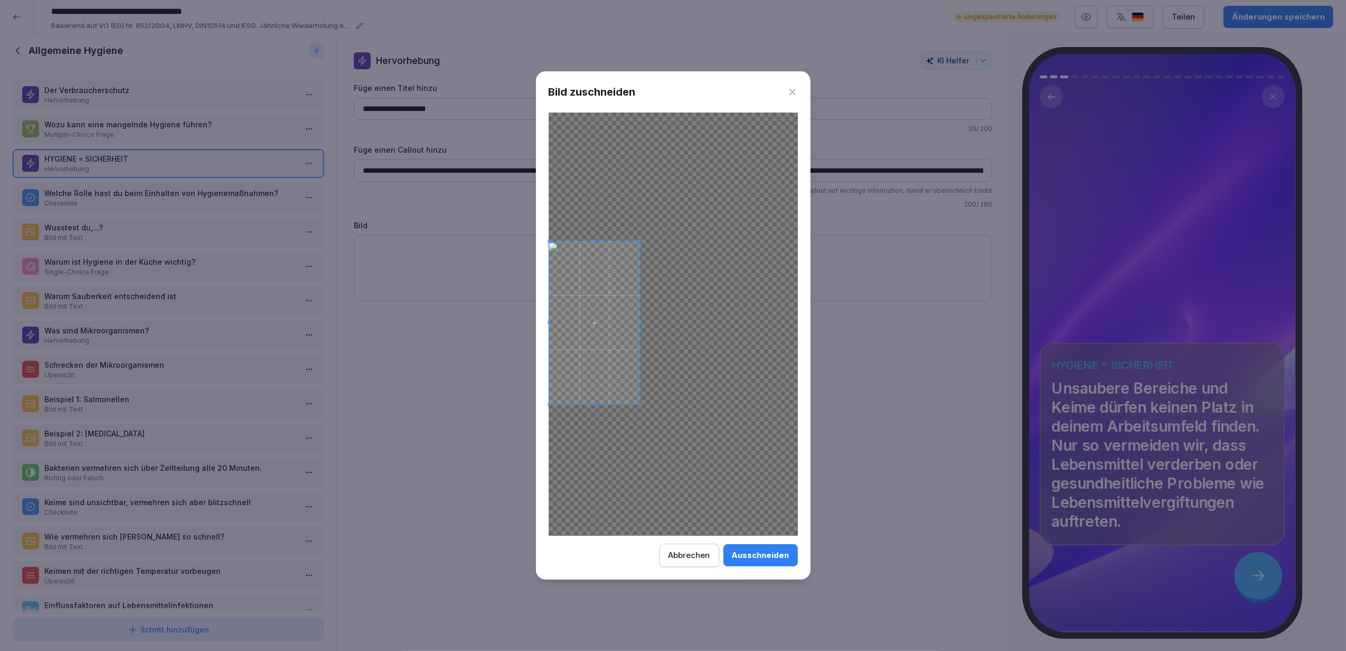
click at [586, 343] on span at bounding box center [594, 322] width 90 height 163
click at [772, 552] on div "Ausschneiden" at bounding box center [761, 555] width 58 height 12
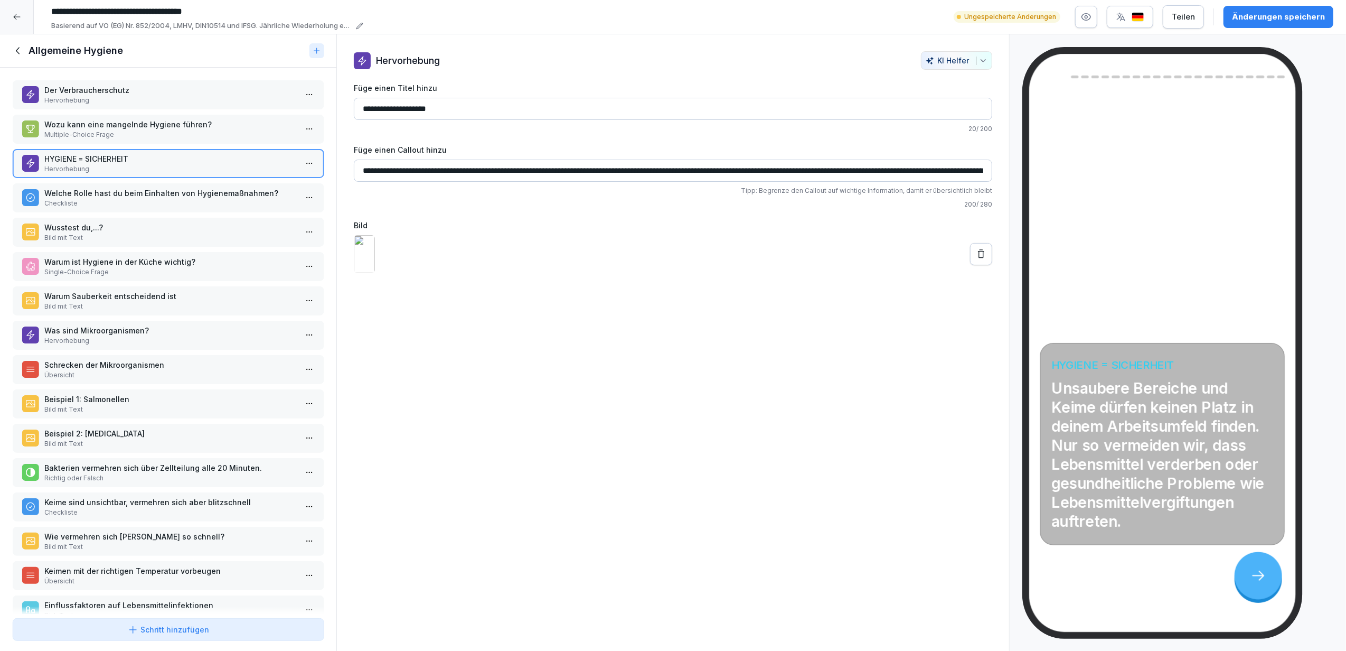
click at [599, 273] on div at bounding box center [673, 254] width 638 height 38
click at [1285, 18] on div "Änderungen speichern" at bounding box center [1278, 17] width 93 height 12
click at [465, 108] on input "**********" at bounding box center [673, 109] width 638 height 22
click at [7, 15] on div at bounding box center [17, 17] width 34 height 34
